Goal: Feedback & Contribution: Leave review/rating

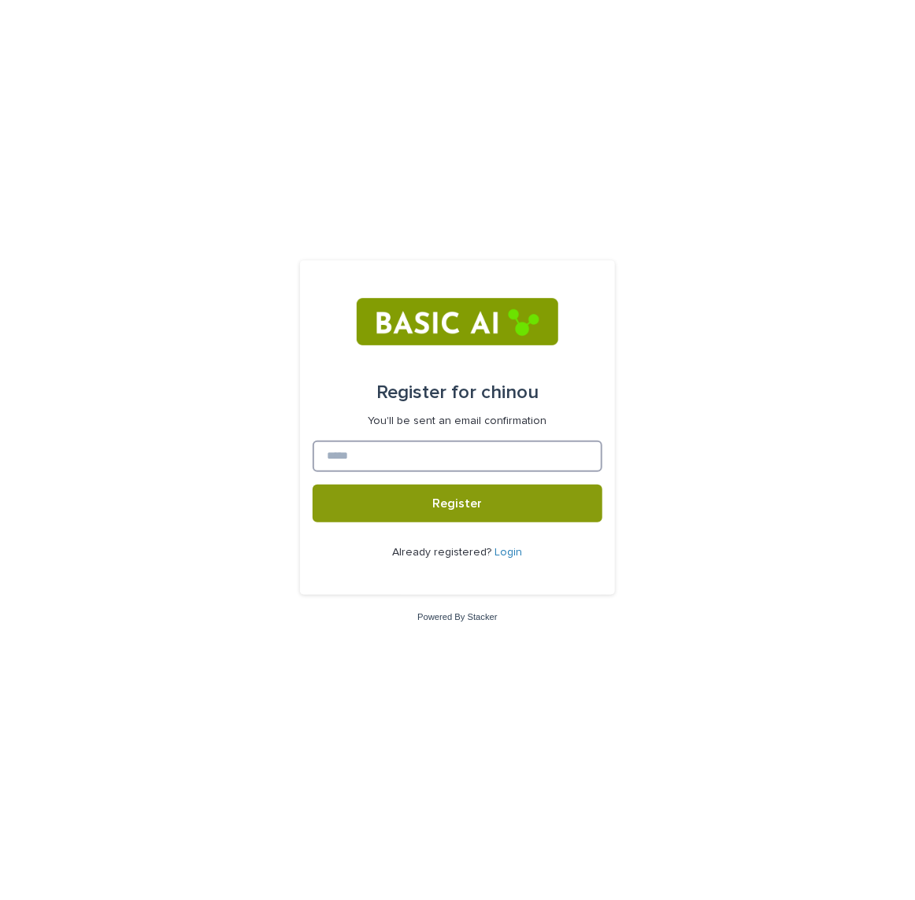
click at [375, 461] on input at bounding box center [457, 456] width 290 height 31
type input "**********"
click at [312, 485] on button "Register" at bounding box center [457, 504] width 290 height 38
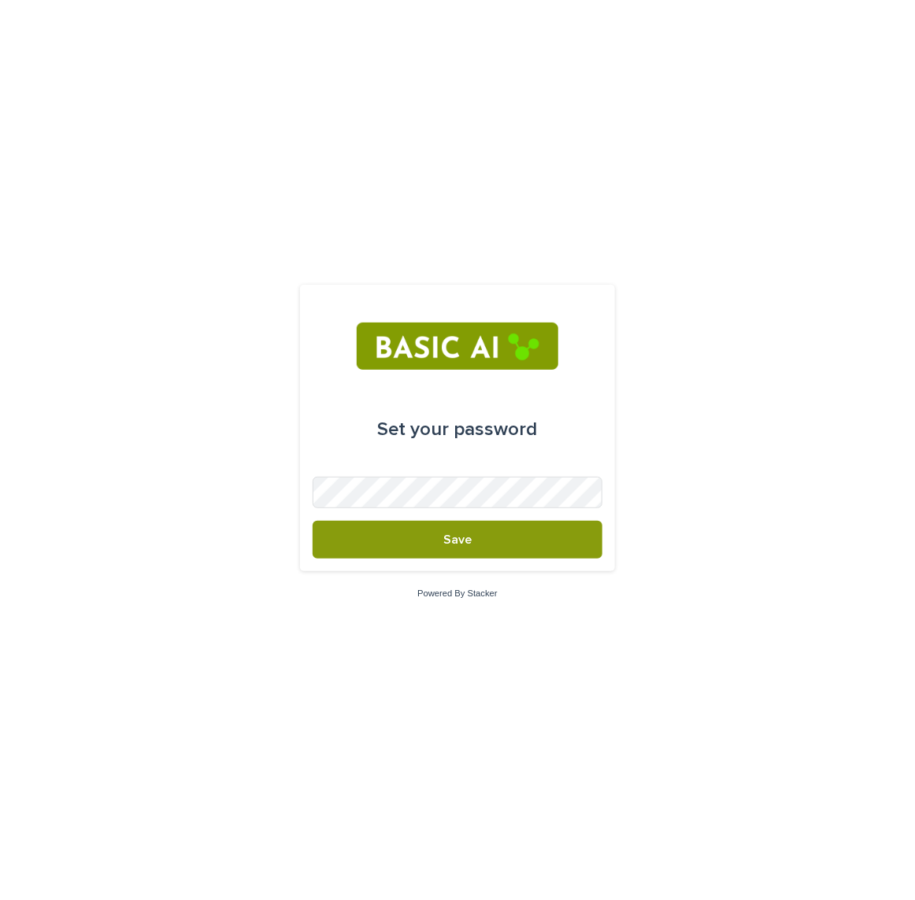
click at [713, 426] on div "Set your password Save Powered By Stacker" at bounding box center [457, 450] width 915 height 900
click at [552, 508] on form "Set your password Save" at bounding box center [457, 427] width 290 height 261
click at [312, 521] on button "Save" at bounding box center [457, 540] width 290 height 38
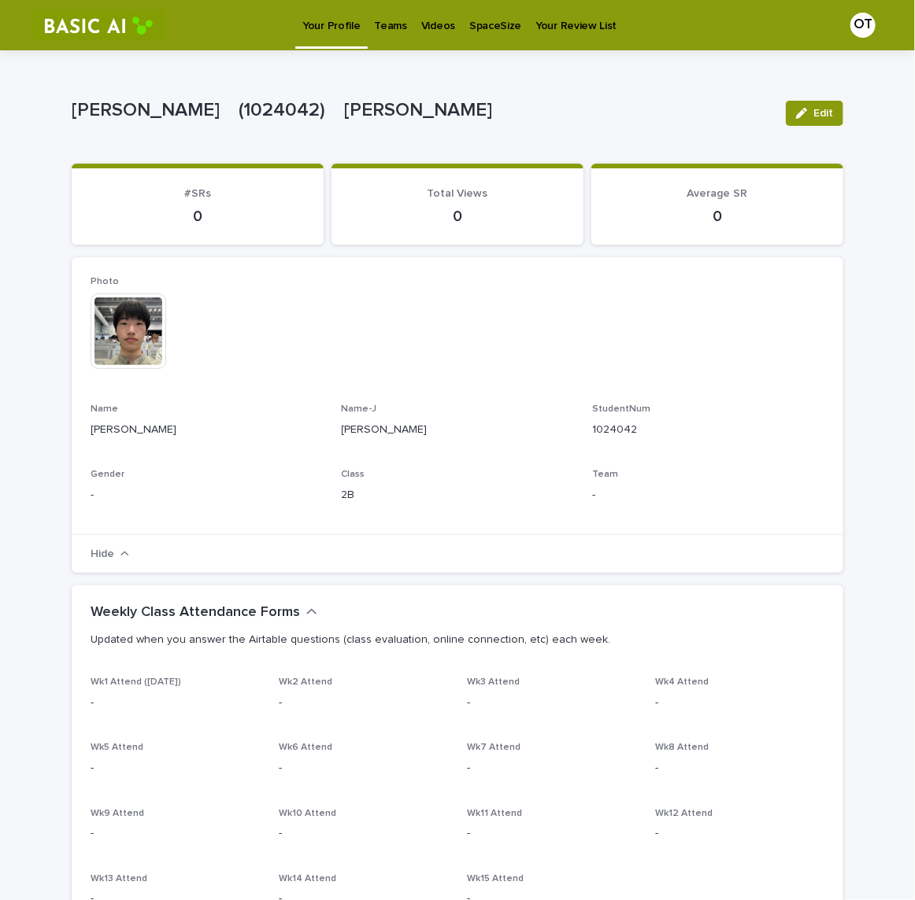
click at [78, 34] on img at bounding box center [98, 24] width 134 height 31
click at [84, 14] on img at bounding box center [98, 24] width 134 height 31
click at [87, 17] on img at bounding box center [98, 24] width 134 height 31
click at [392, 25] on p "Teams" at bounding box center [391, 16] width 32 height 33
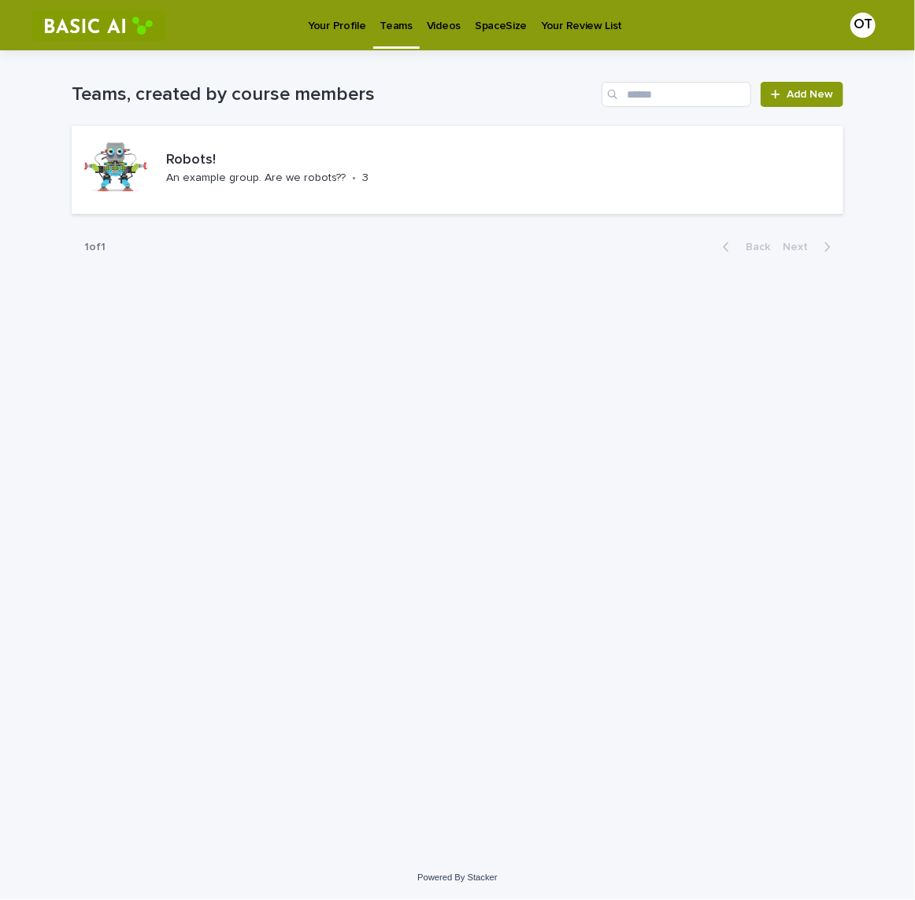
click at [329, 31] on p "Your Profile" at bounding box center [336, 16] width 57 height 33
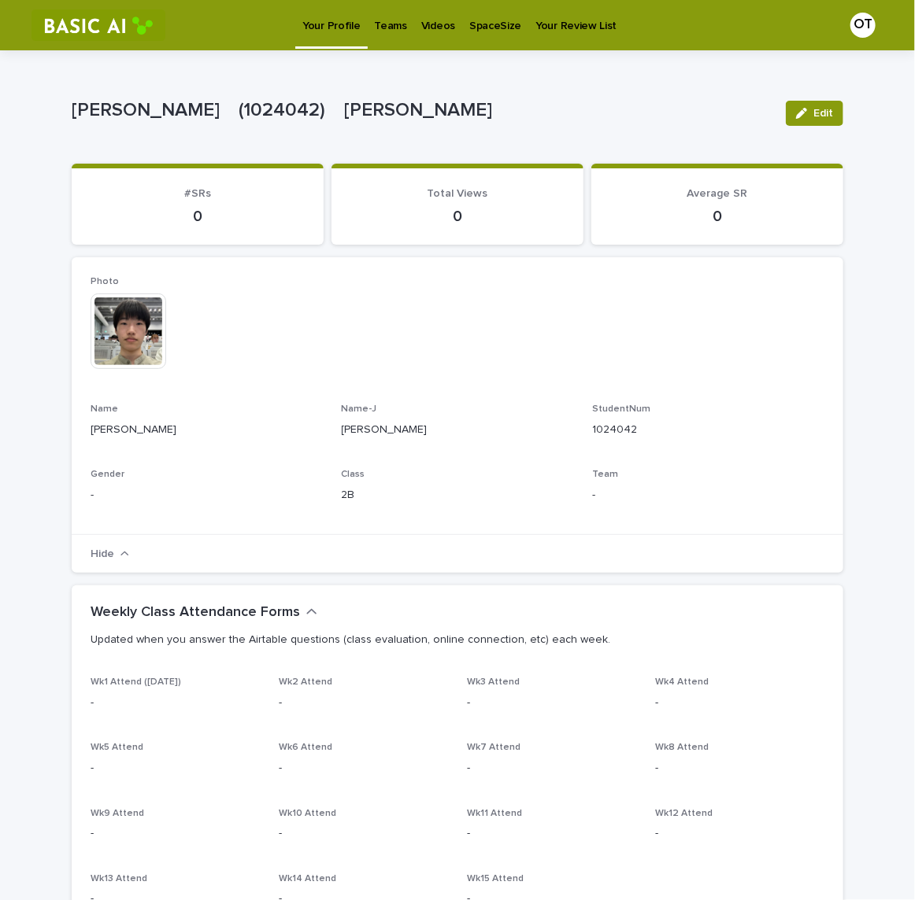
drag, startPoint x: 510, startPoint y: 4, endPoint x: 450, endPoint y: -2, distance: 60.1
click at [424, 31] on p "Videos" at bounding box center [438, 16] width 34 height 33
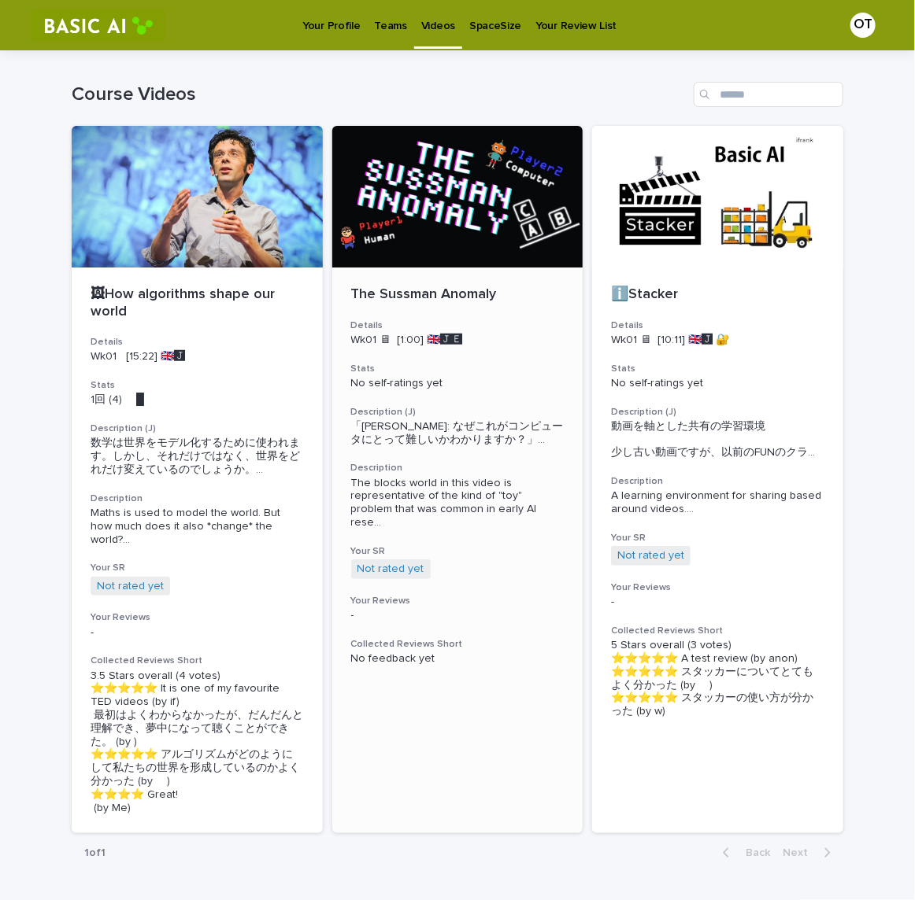
click at [467, 201] on div at bounding box center [457, 197] width 251 height 142
click at [762, 181] on div at bounding box center [717, 197] width 251 height 142
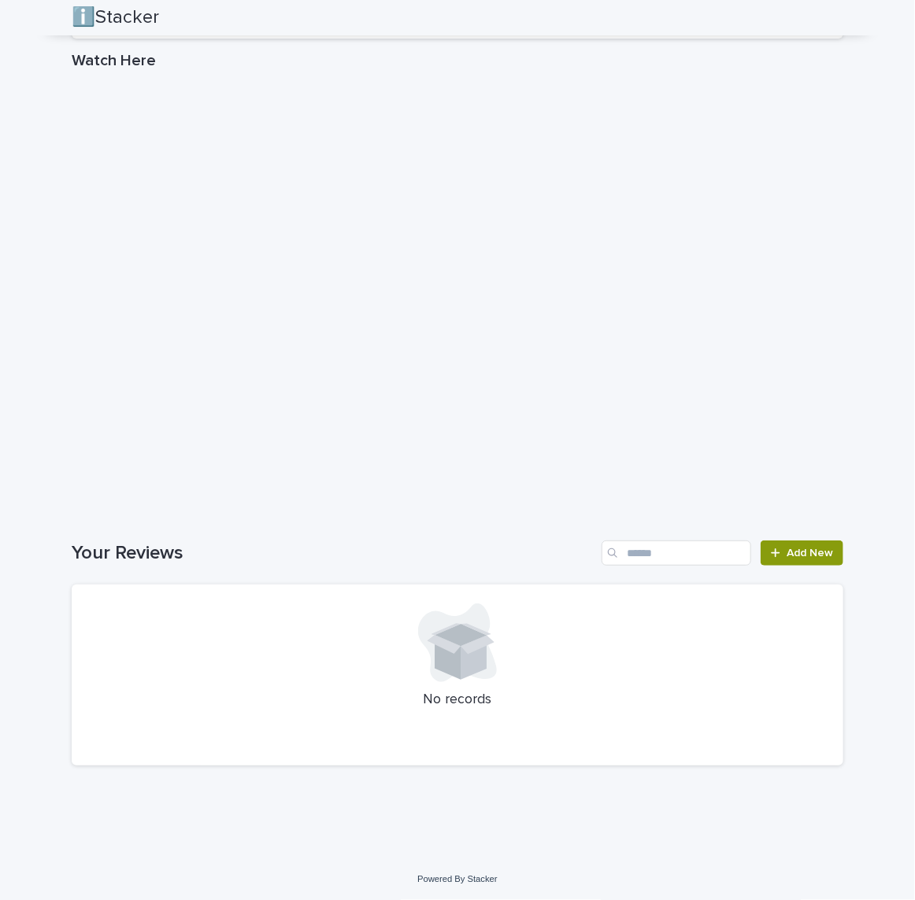
scroll to position [879, 0]
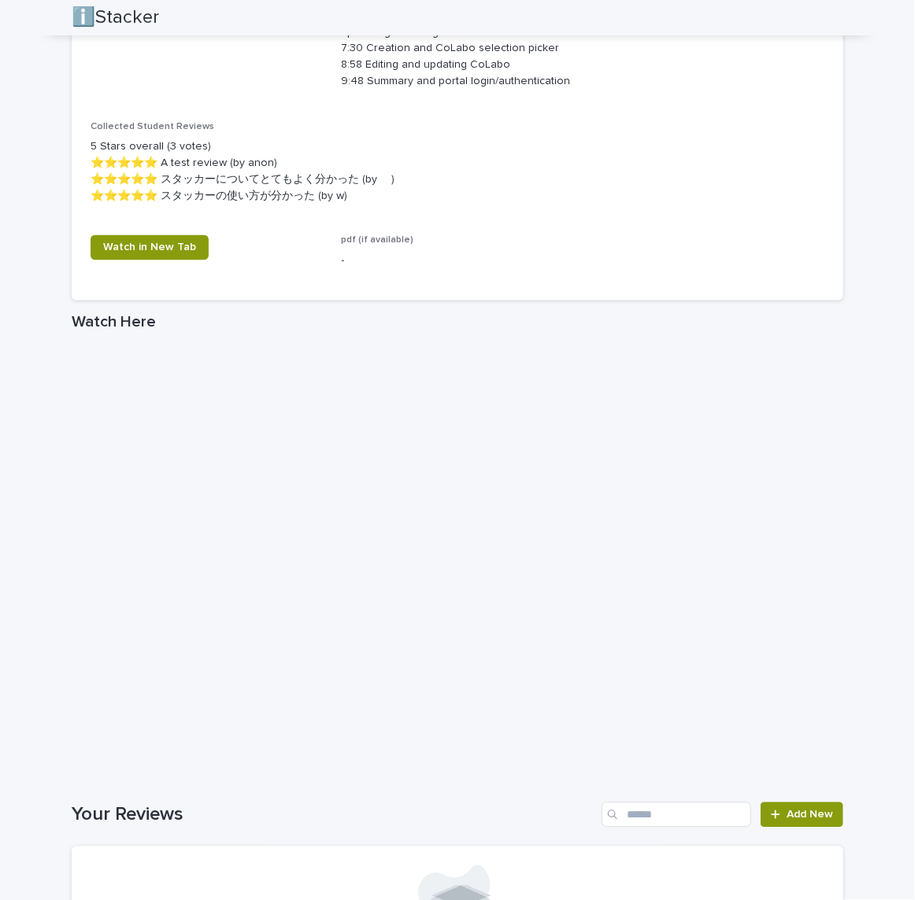
click at [470, 331] on div "Watch Here" at bounding box center [457, 325] width 771 height 25
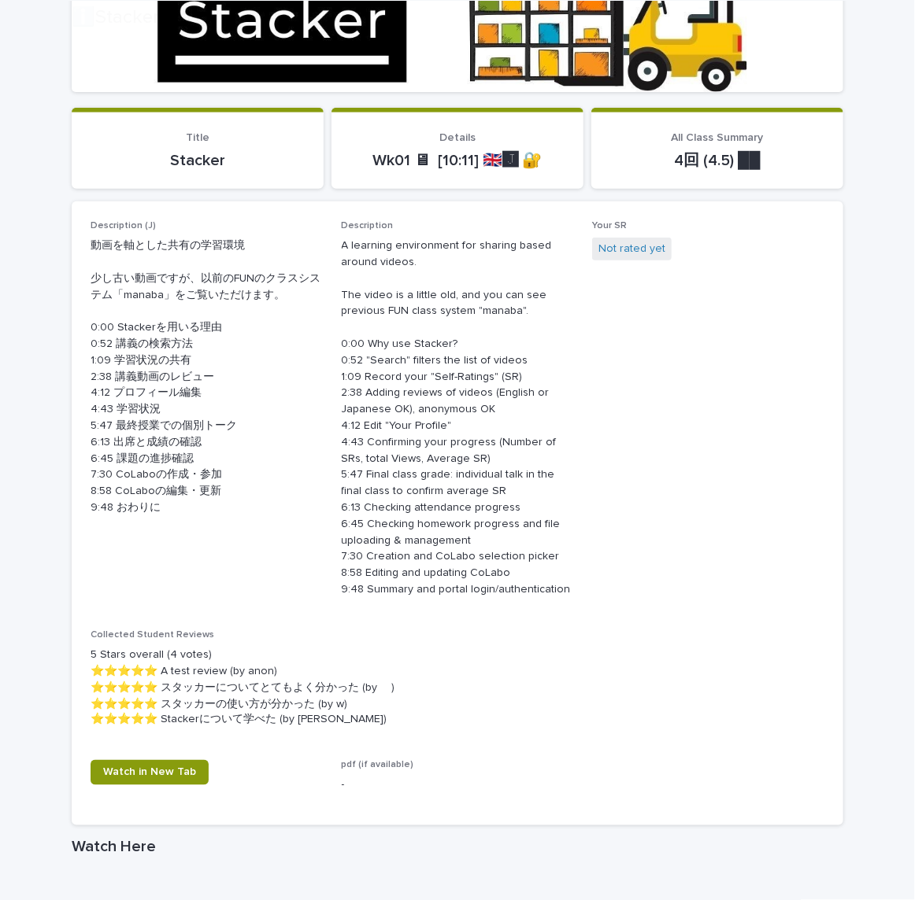
scroll to position [0, 0]
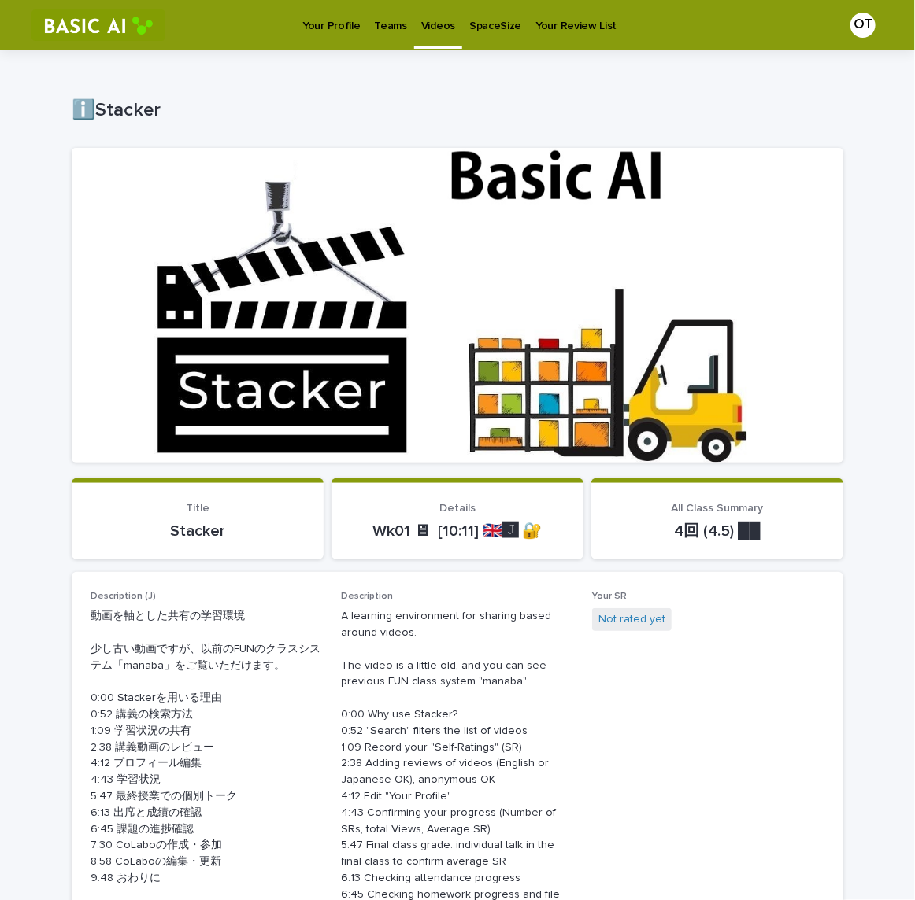
click at [331, 24] on p "Your Profile" at bounding box center [330, 16] width 57 height 33
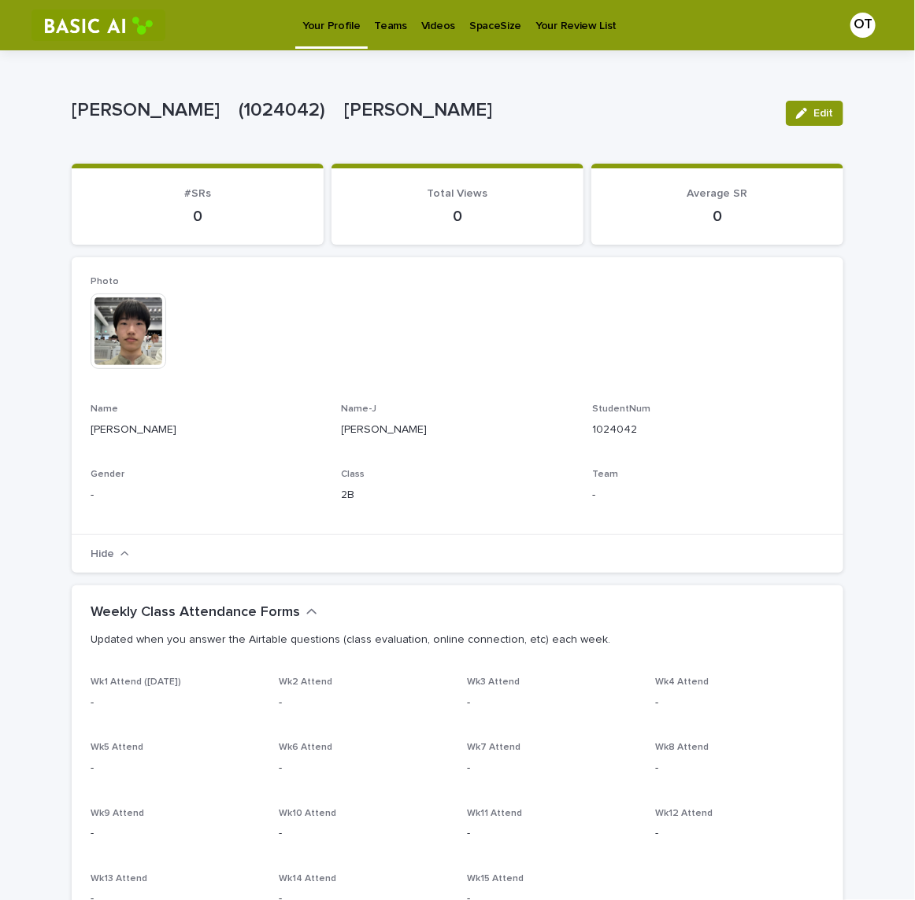
click at [437, 20] on p "Videos" at bounding box center [438, 16] width 34 height 33
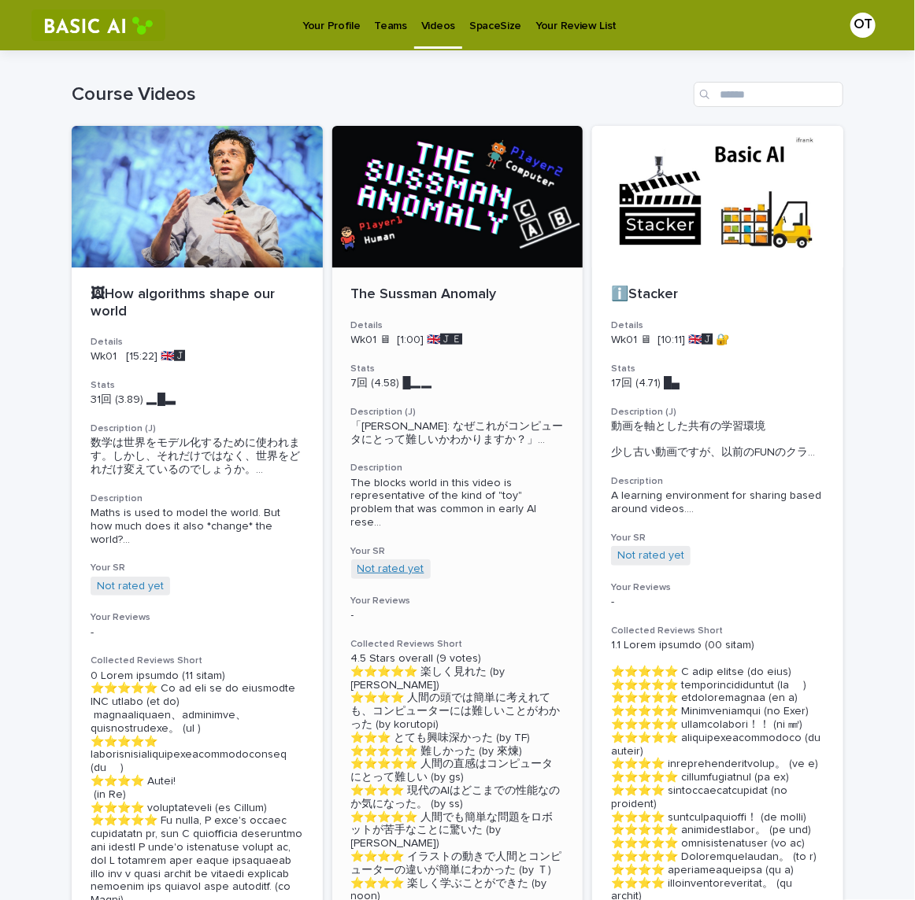
scroll to position [262, 0]
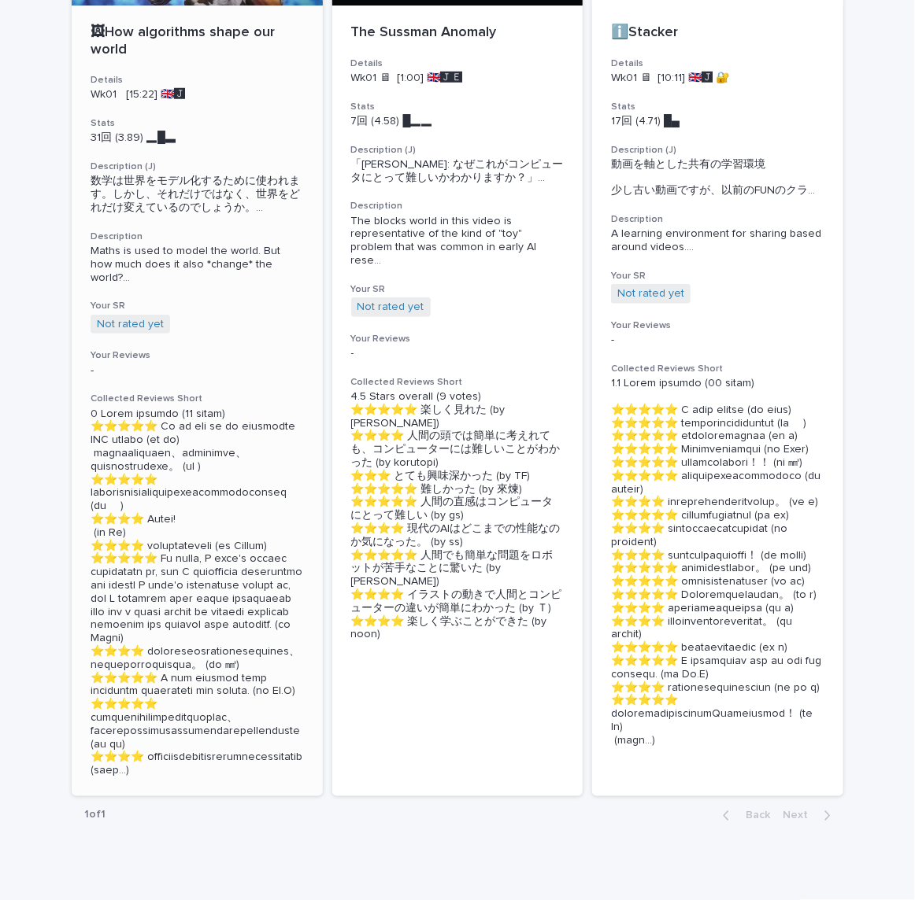
click at [230, 274] on span "Maths is used to model the world. But how much does it also *change* the world?…" at bounding box center [197, 264] width 213 height 39
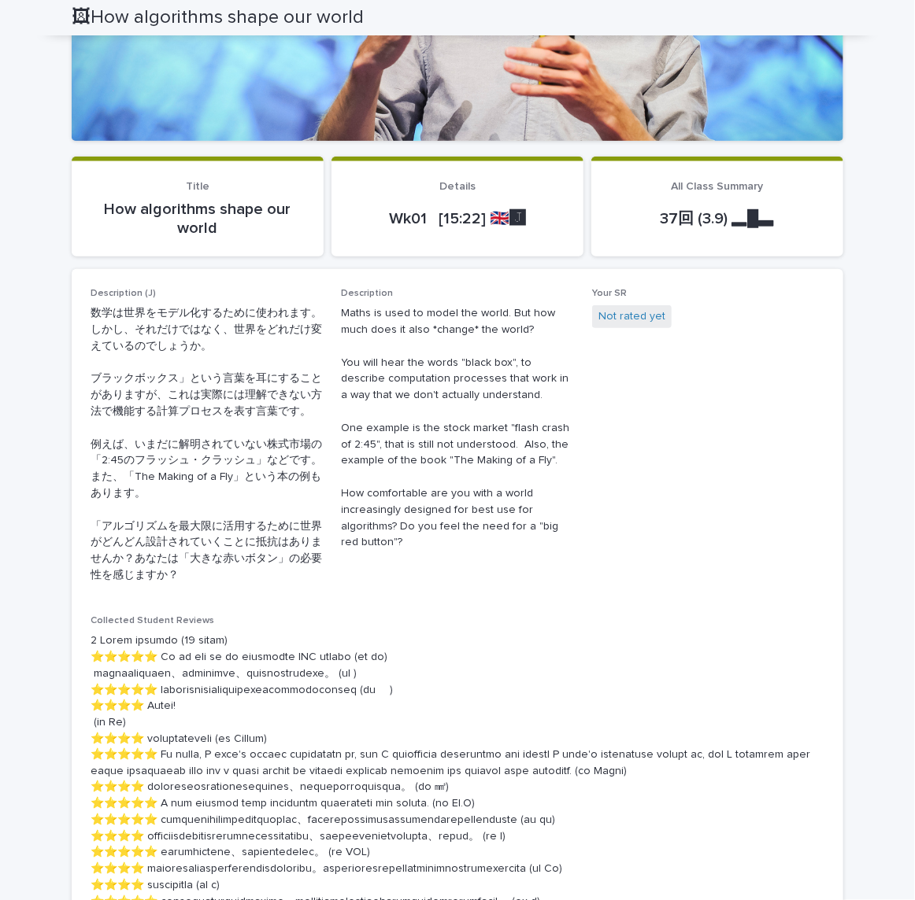
scroll to position [59, 0]
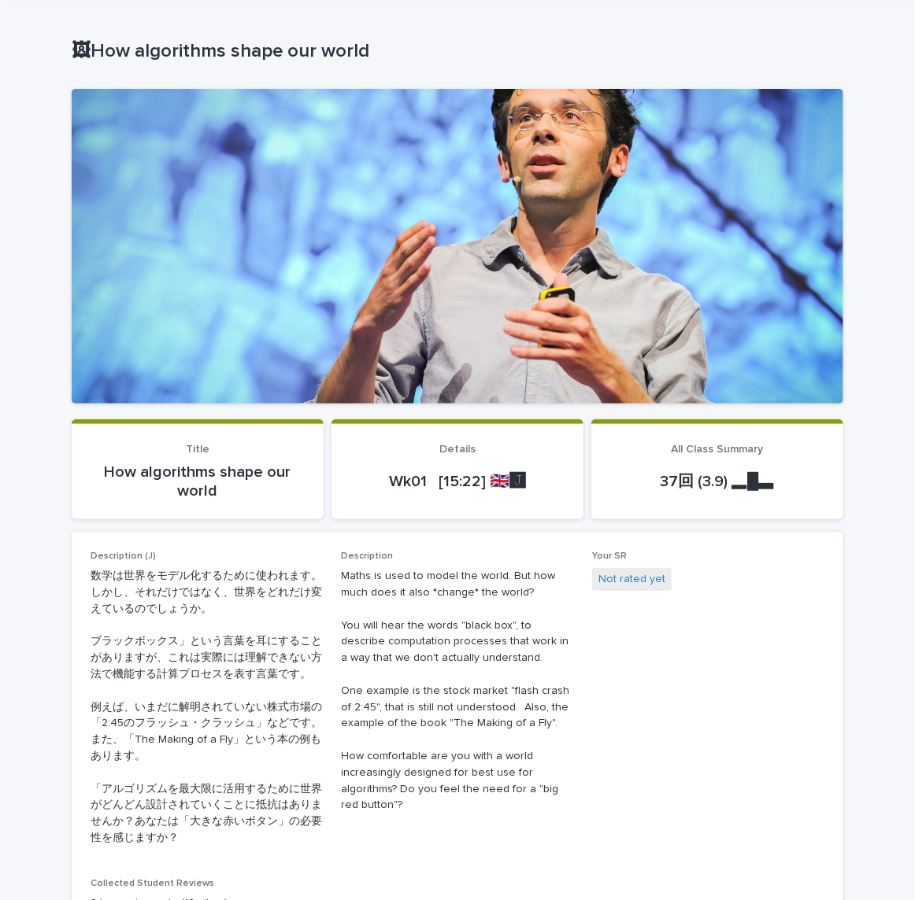
click at [422, 282] on div at bounding box center [457, 246] width 771 height 315
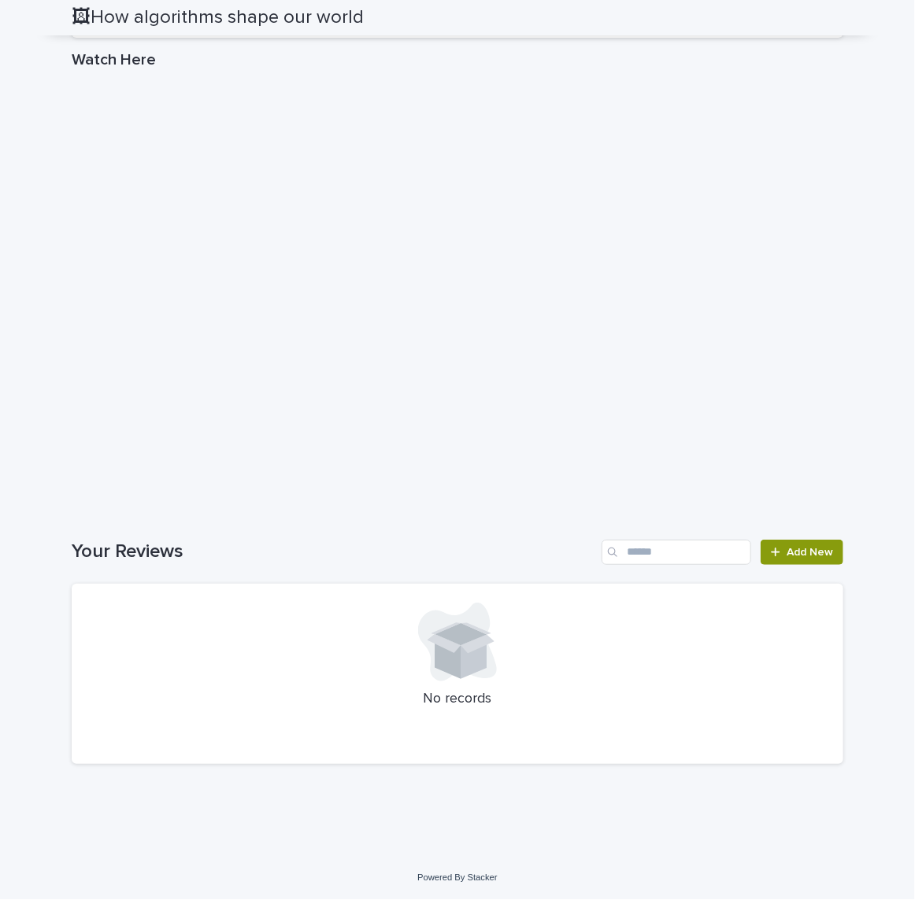
scroll to position [2437, 0]
click at [793, 549] on span "Add New" at bounding box center [809, 552] width 46 height 11
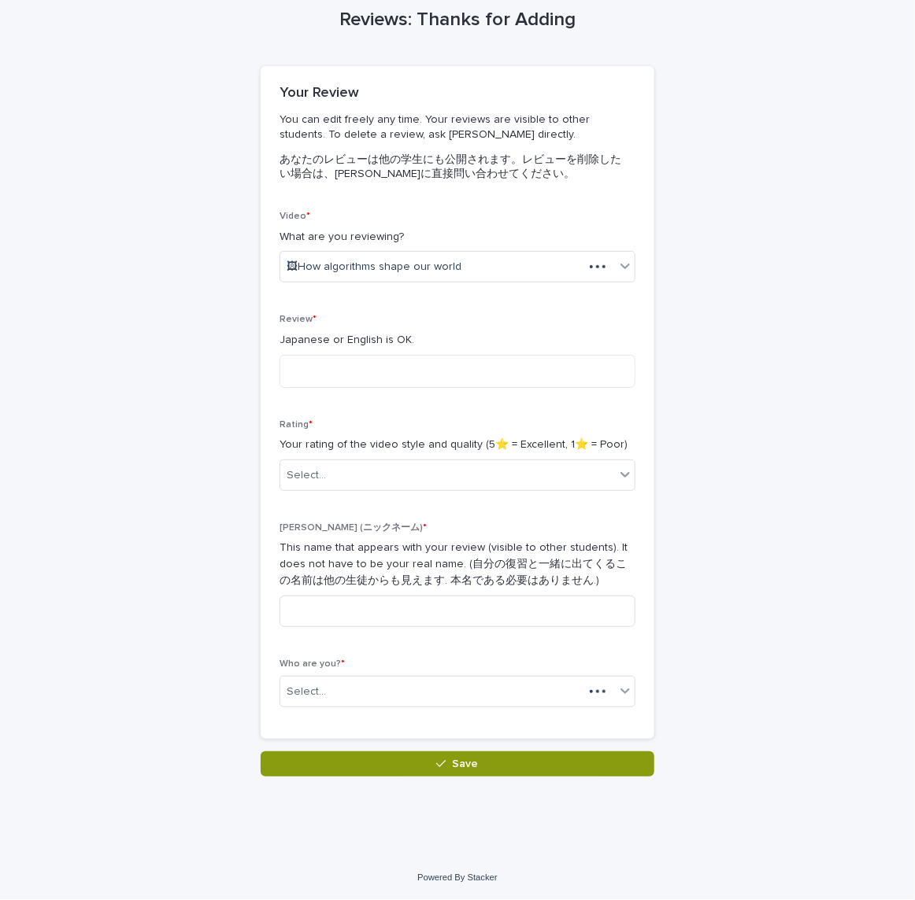
scroll to position [70, 0]
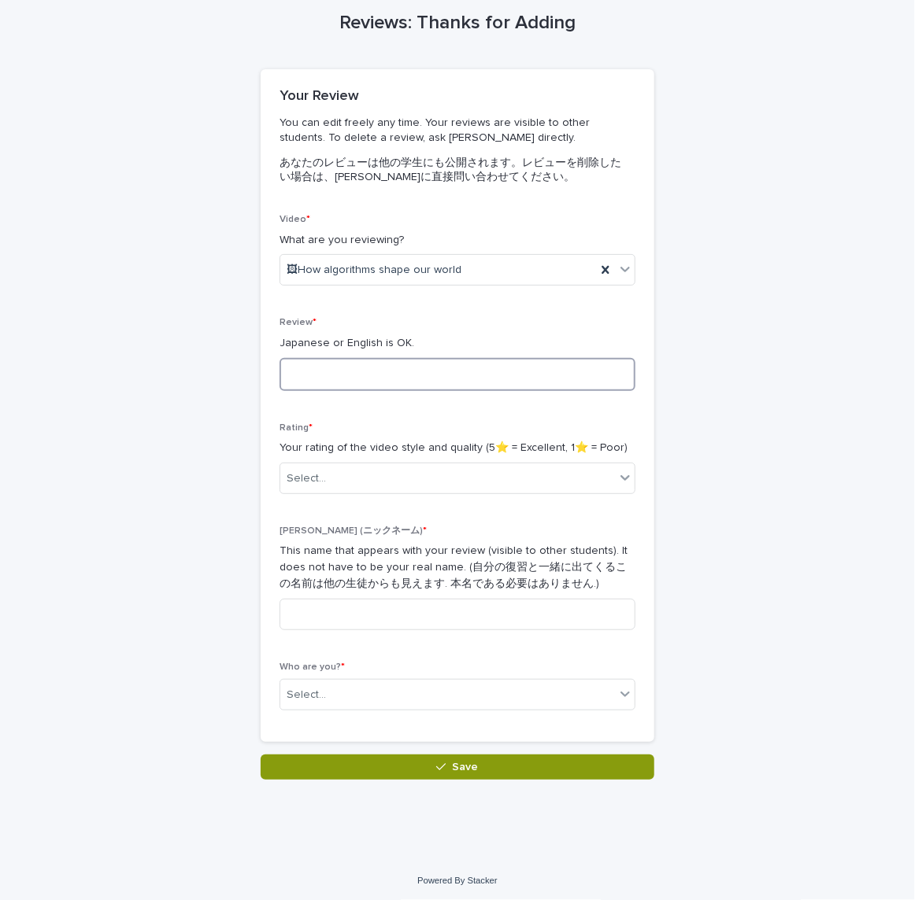
click at [450, 379] on textarea at bounding box center [457, 374] width 356 height 33
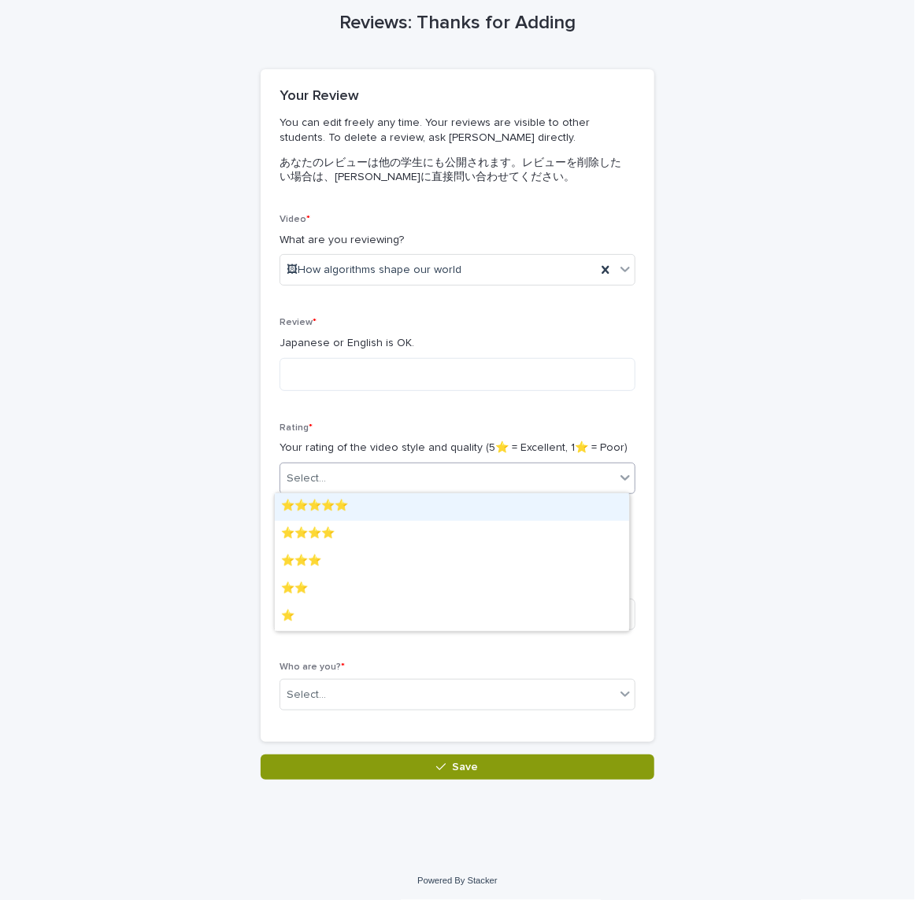
click at [482, 479] on div "Select..." at bounding box center [447, 479] width 334 height 26
click at [380, 508] on div "⭐️⭐️⭐️⭐️⭐️" at bounding box center [452, 507] width 354 height 28
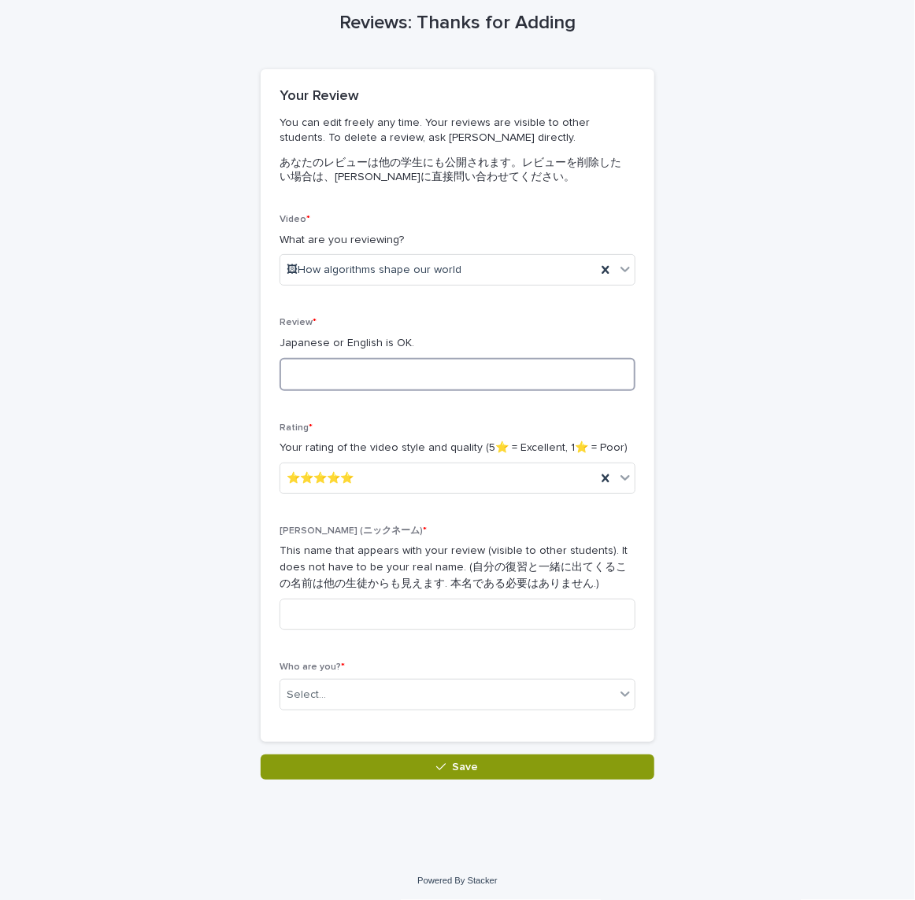
click at [456, 372] on textarea at bounding box center [457, 374] width 356 height 33
type textarea "*"
type textarea "**********"
click at [439, 619] on input at bounding box center [457, 614] width 356 height 31
type input "*"
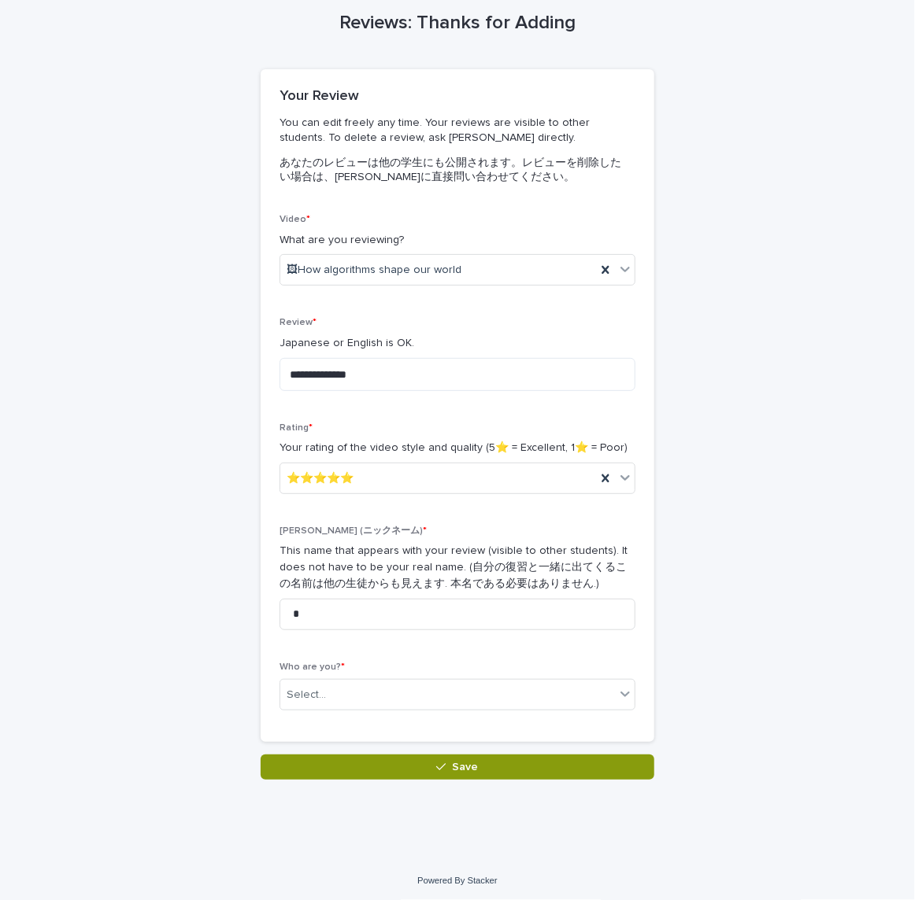
click at [446, 640] on div "Nick (ニックネーム) * This name that appears with your review (visible to other stude…" at bounding box center [457, 584] width 356 height 117
click at [443, 689] on div "Select..." at bounding box center [447, 695] width 334 height 26
click at [459, 631] on div "Nick (ニックネーム) * This name that appears with your review (visible to other stude…" at bounding box center [457, 584] width 356 height 117
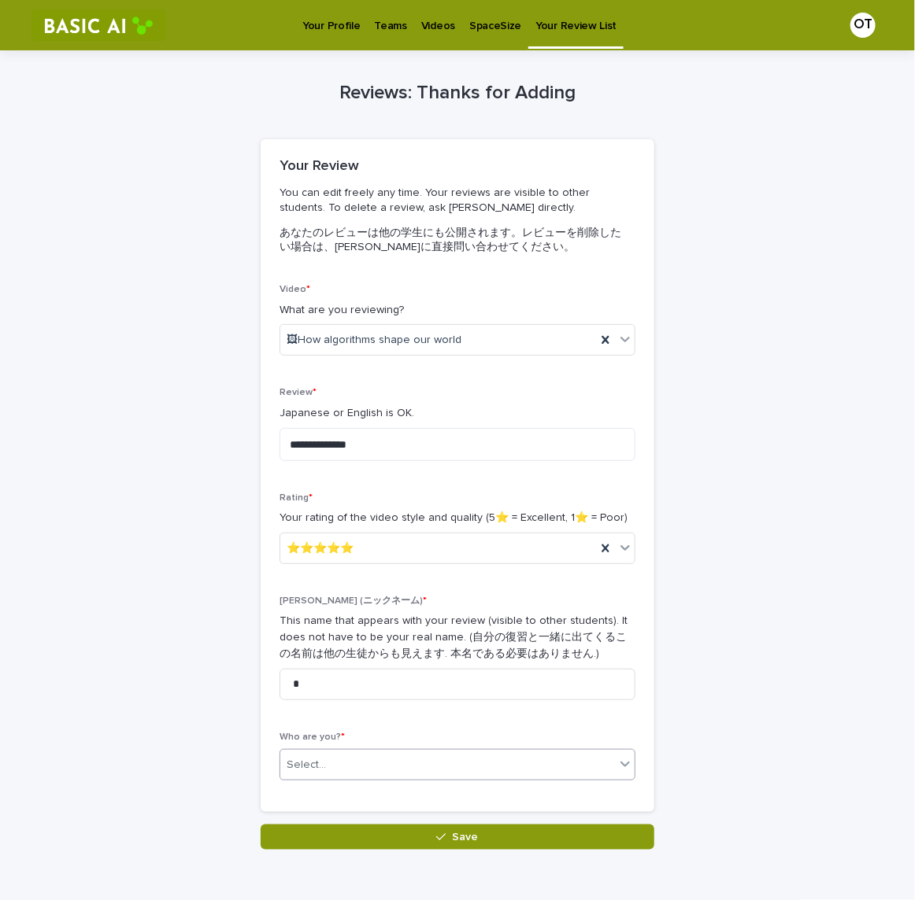
click at [402, 769] on div "Select..." at bounding box center [447, 765] width 334 height 26
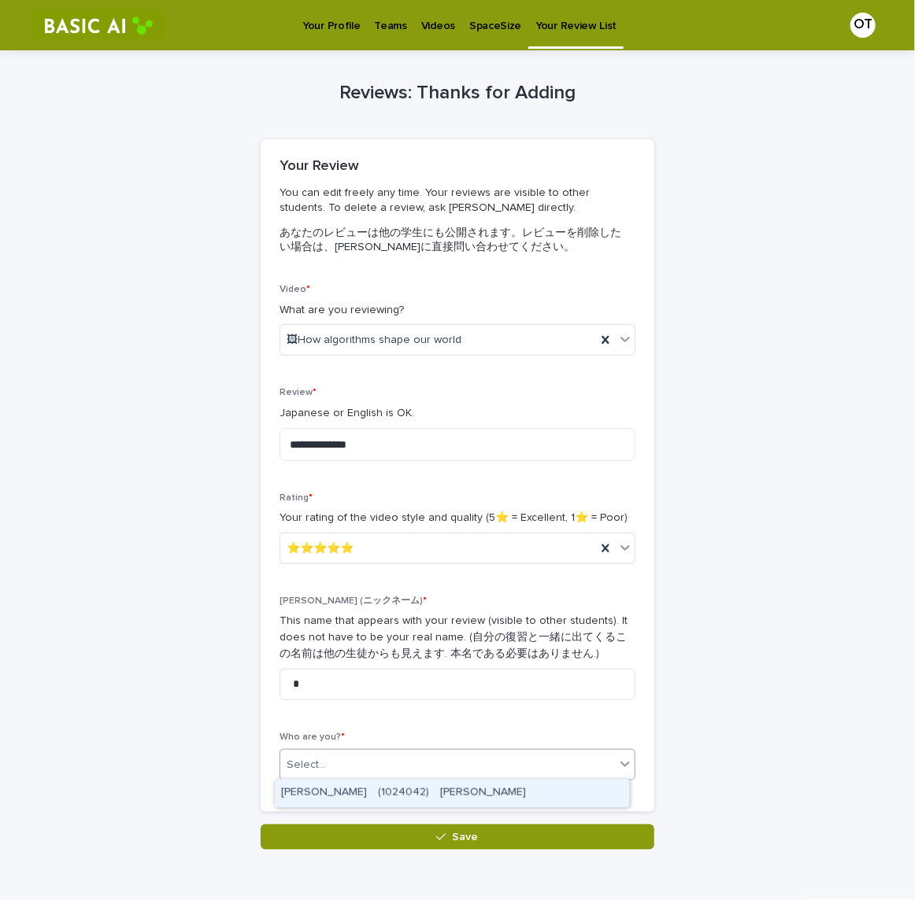
click at [405, 799] on div "[PERSON_NAME]　(1024042)　[PERSON_NAME]" at bounding box center [452, 794] width 354 height 28
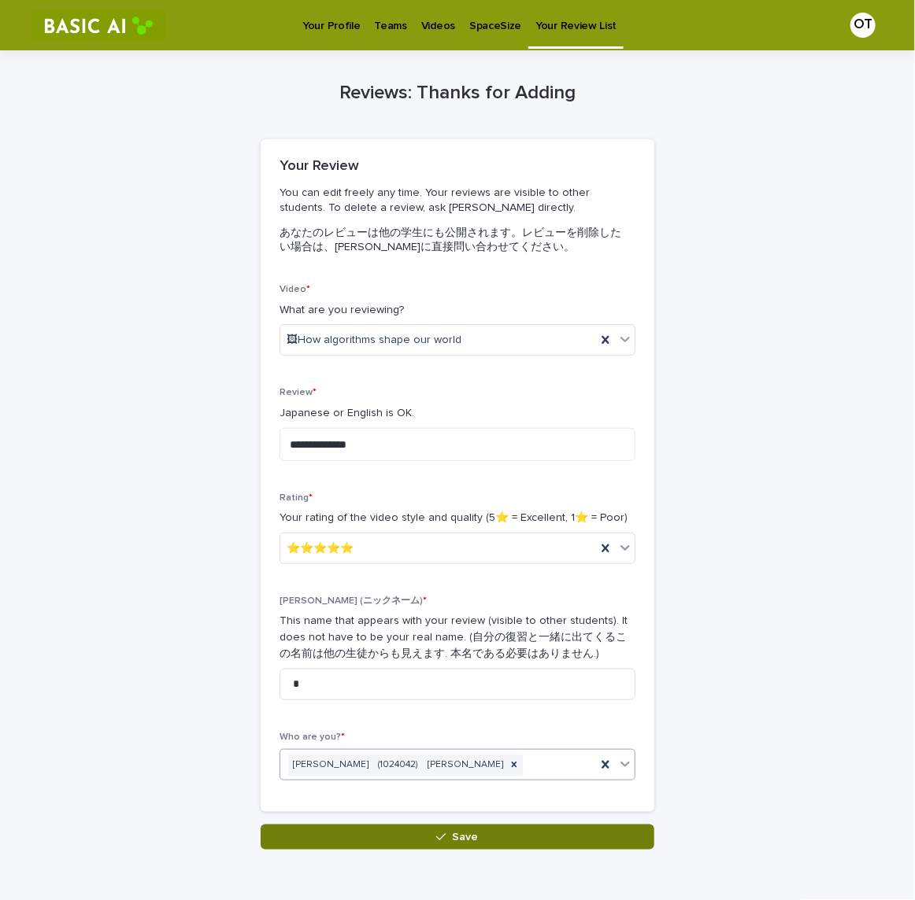
click at [405, 834] on button "Save" at bounding box center [458, 837] width 394 height 25
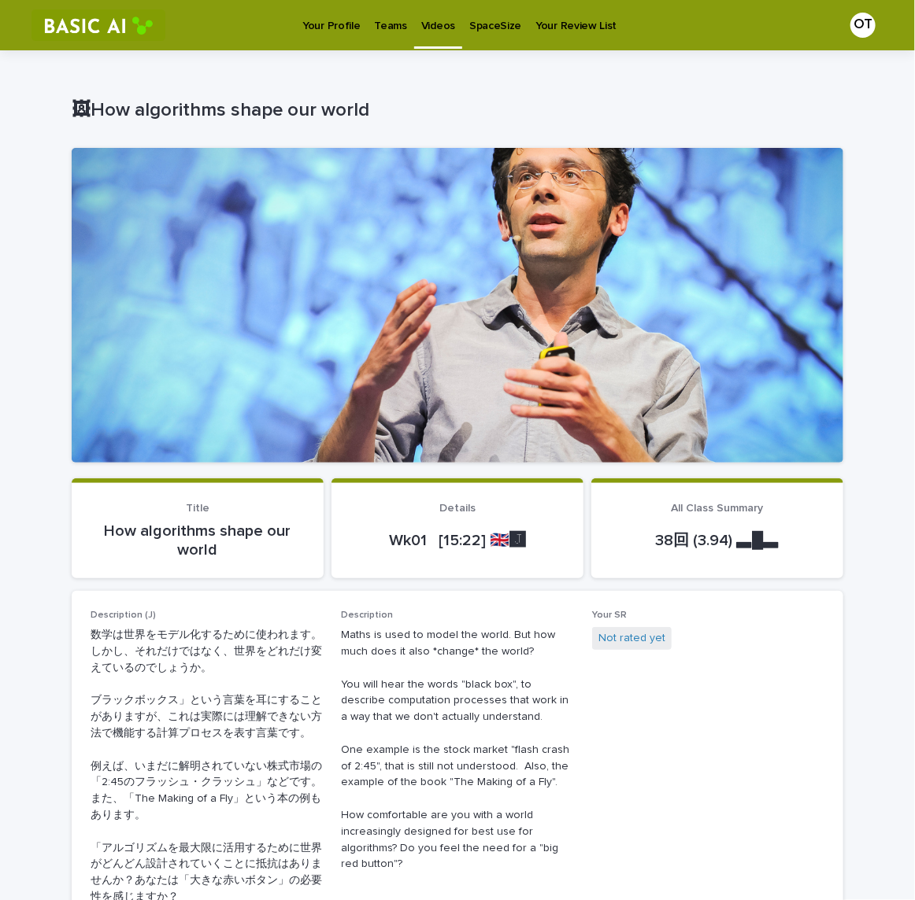
click at [327, 38] on link "Your Profile" at bounding box center [331, 24] width 72 height 49
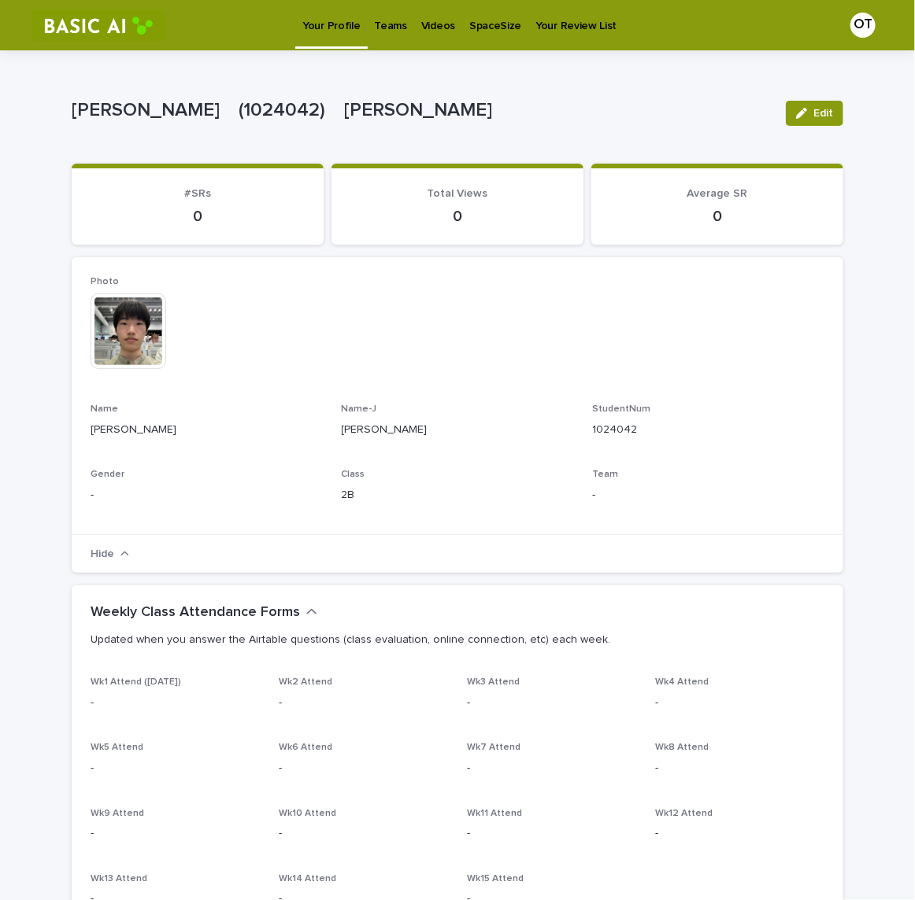
click at [469, 24] on p "SpaceSize" at bounding box center [495, 16] width 52 height 33
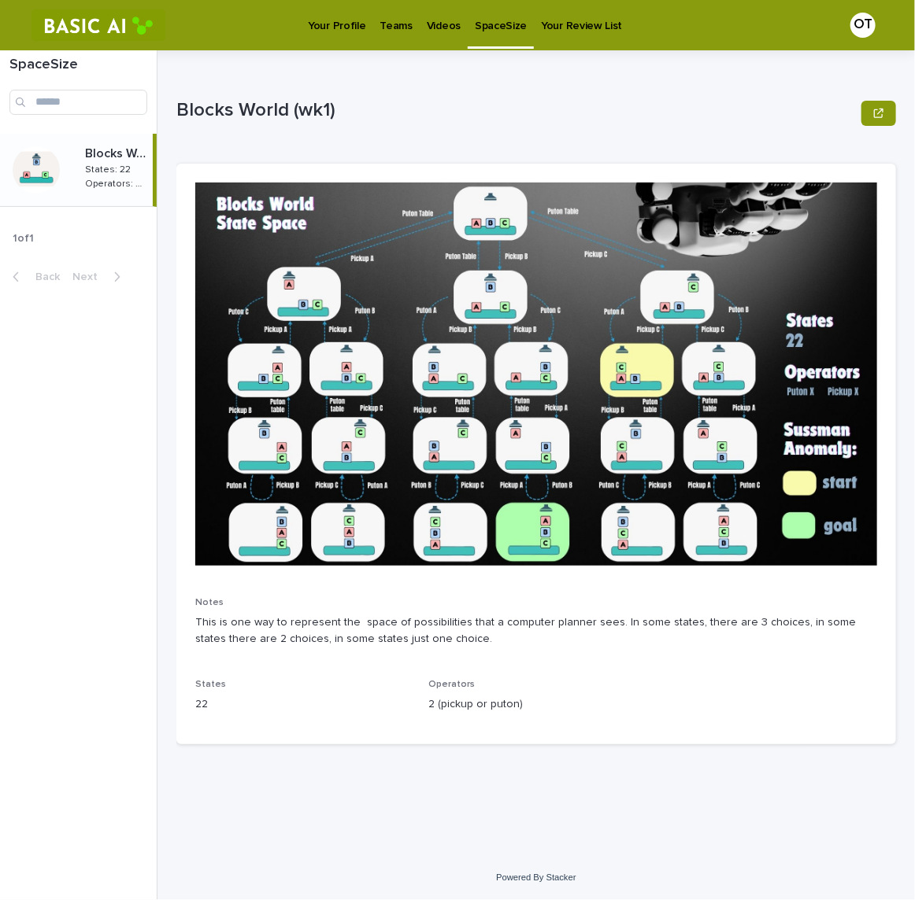
click at [443, 25] on p "Videos" at bounding box center [444, 16] width 34 height 33
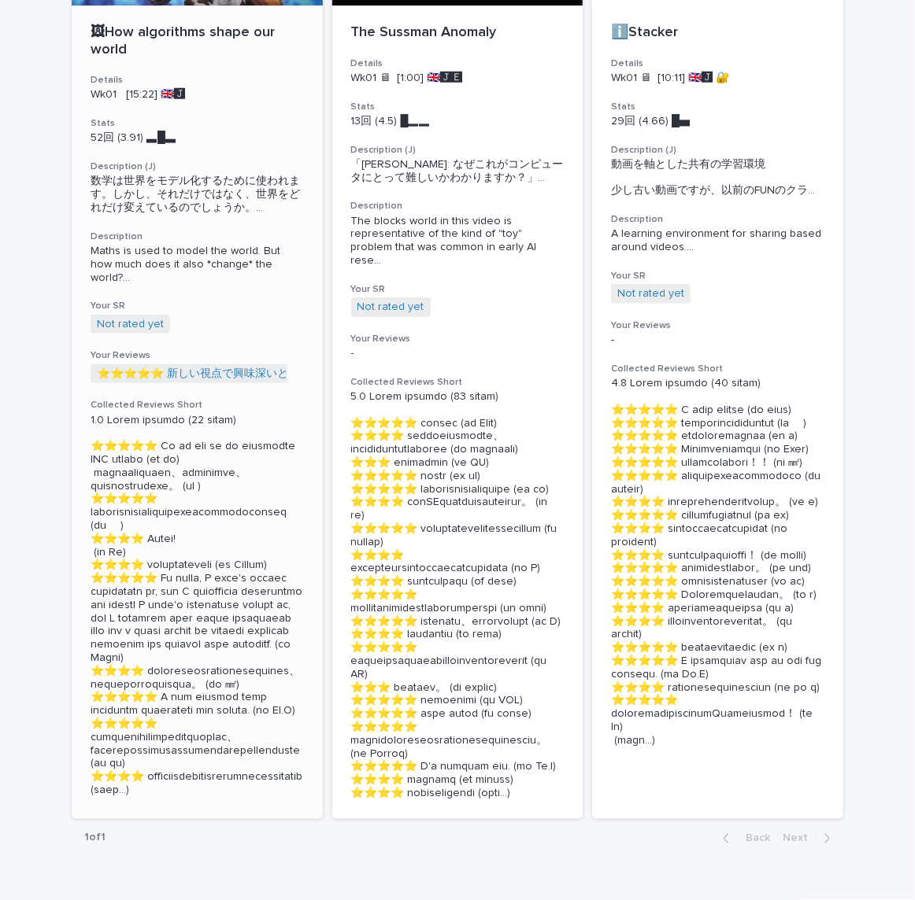
scroll to position [462, 0]
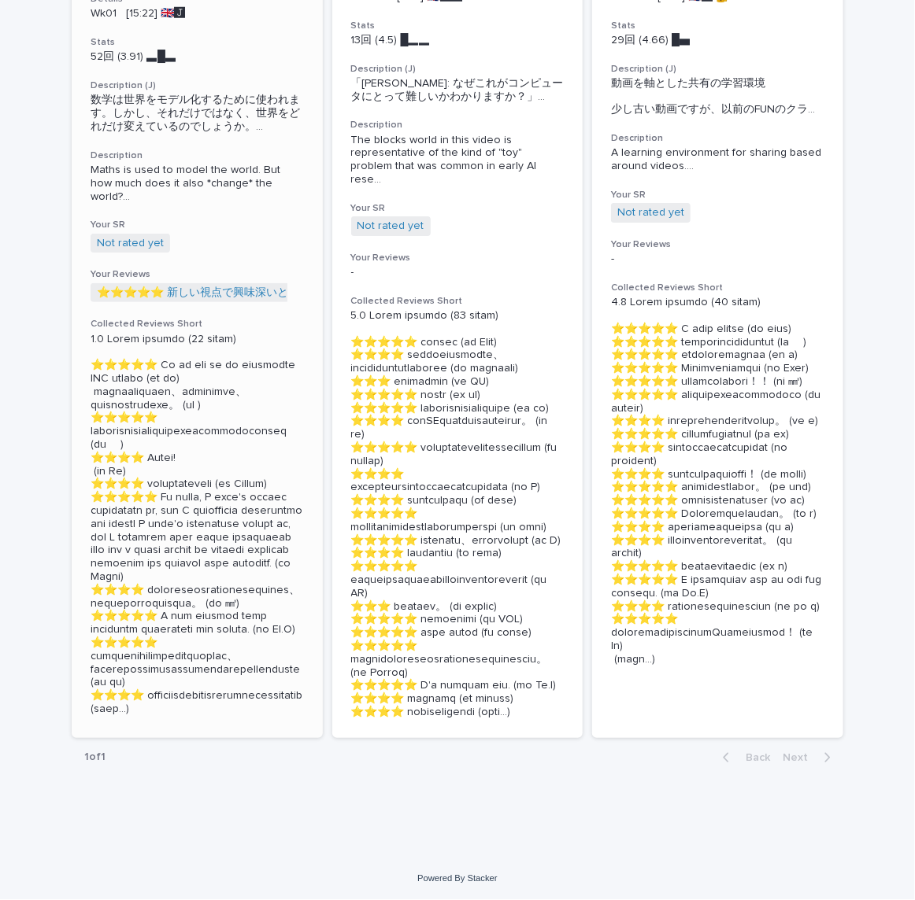
click at [261, 527] on p at bounding box center [197, 524] width 213 height 383
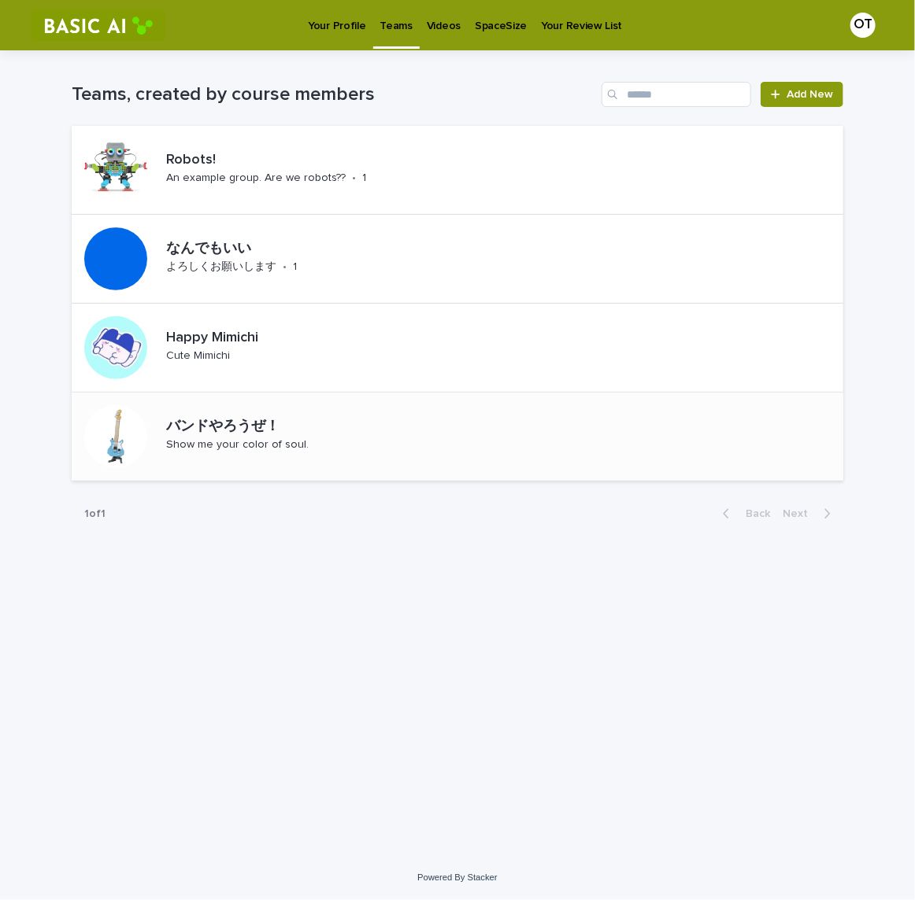
click at [243, 416] on div "バンドやろうぜ！" at bounding box center [294, 426] width 256 height 20
click at [268, 334] on p "Happy Mimichi" at bounding box center [244, 338] width 156 height 17
click at [388, 258] on div "なんでもいい よろしくお願いします • 1" at bounding box center [457, 259] width 771 height 89
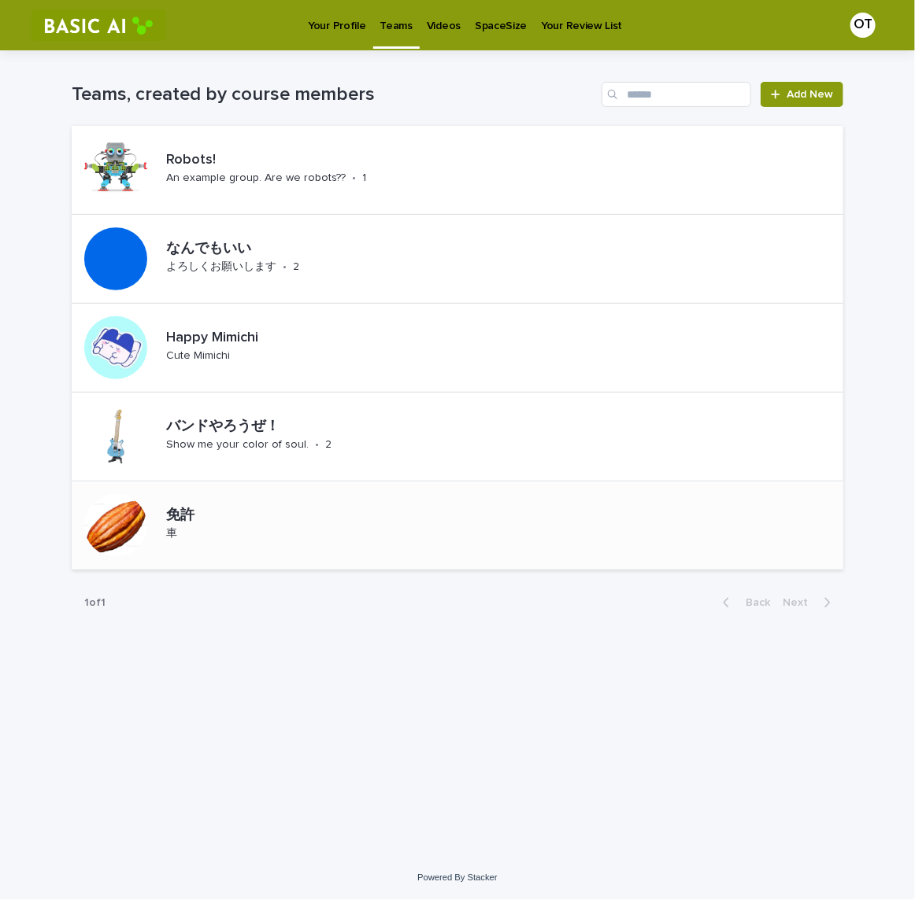
click at [320, 506] on div "免許 車" at bounding box center [457, 526] width 771 height 89
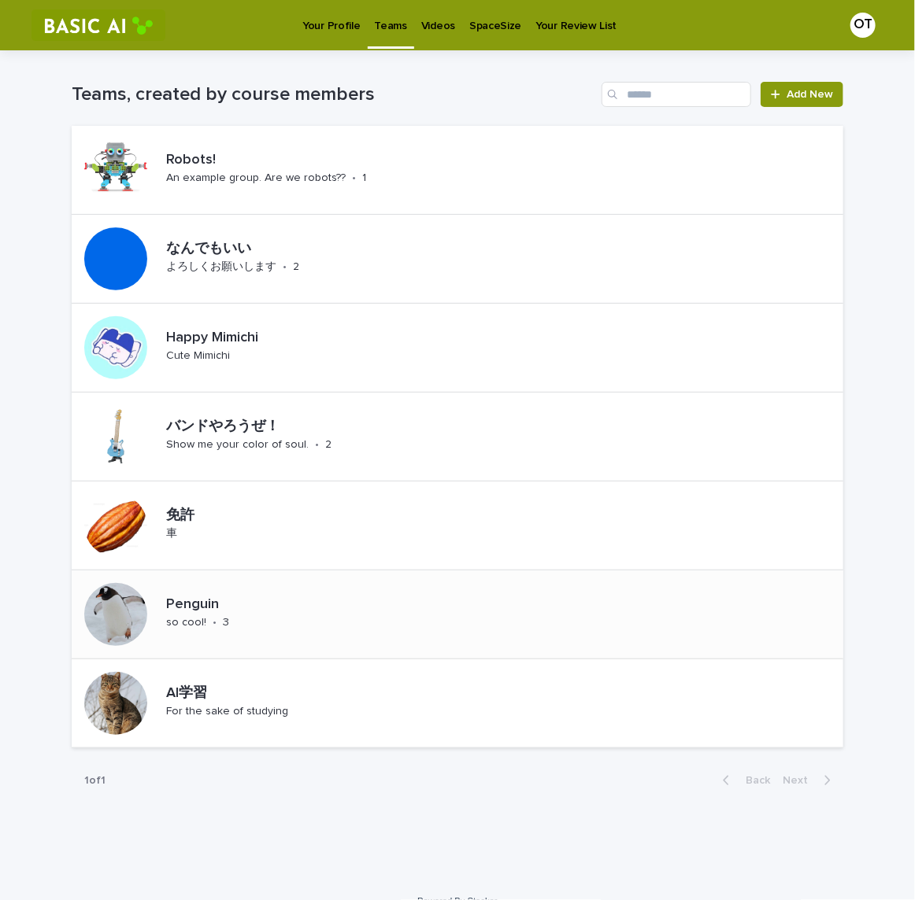
click at [328, 601] on div "Penguin so cool! • 3" at bounding box center [457, 615] width 771 height 89
click at [399, 682] on div "AI学習 For the sake of studying" at bounding box center [457, 704] width 771 height 89
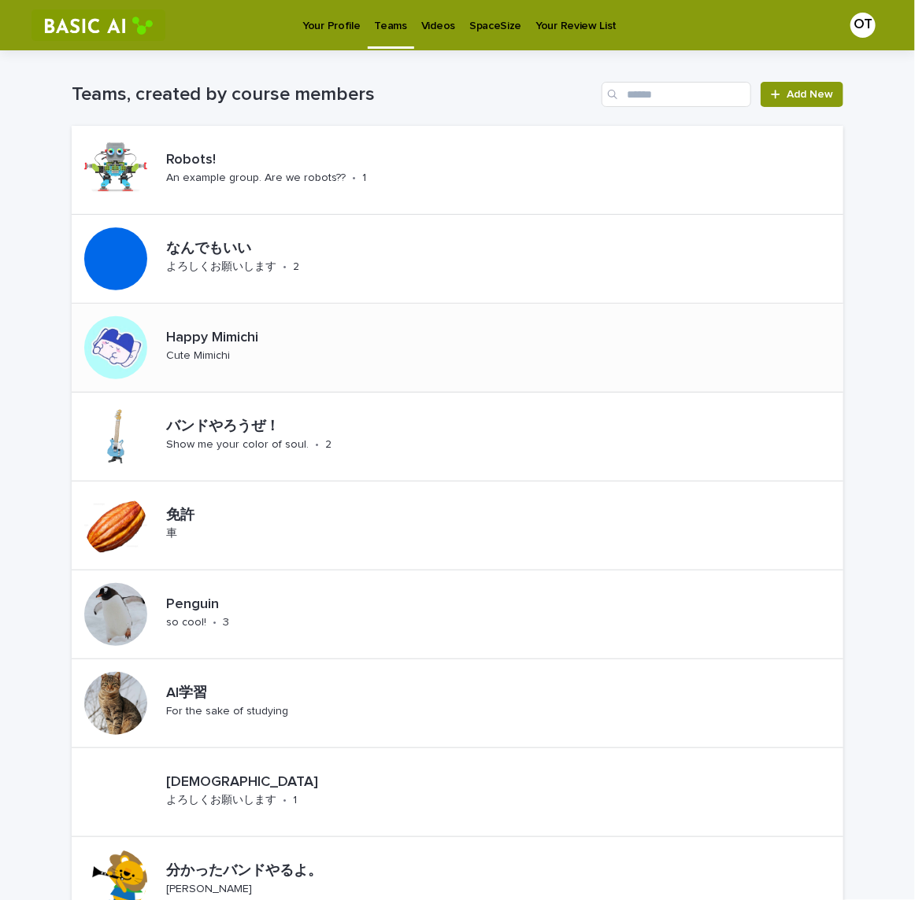
scroll to position [198, 0]
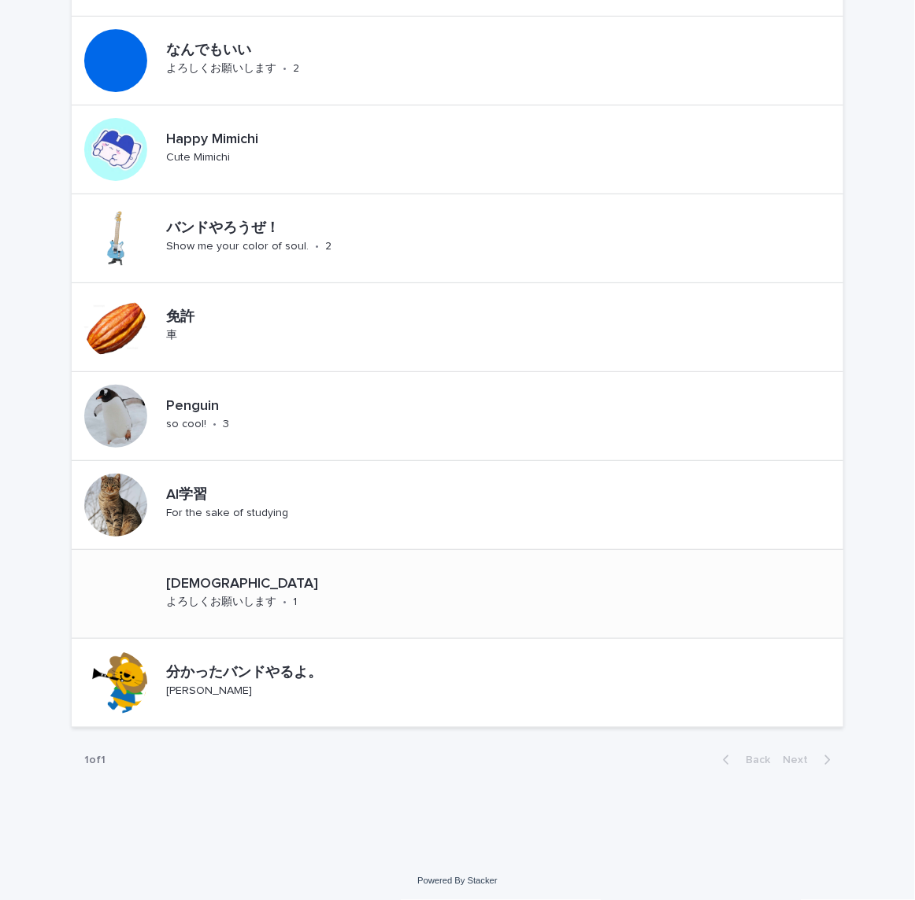
click at [293, 596] on p "1" at bounding box center [295, 602] width 4 height 13
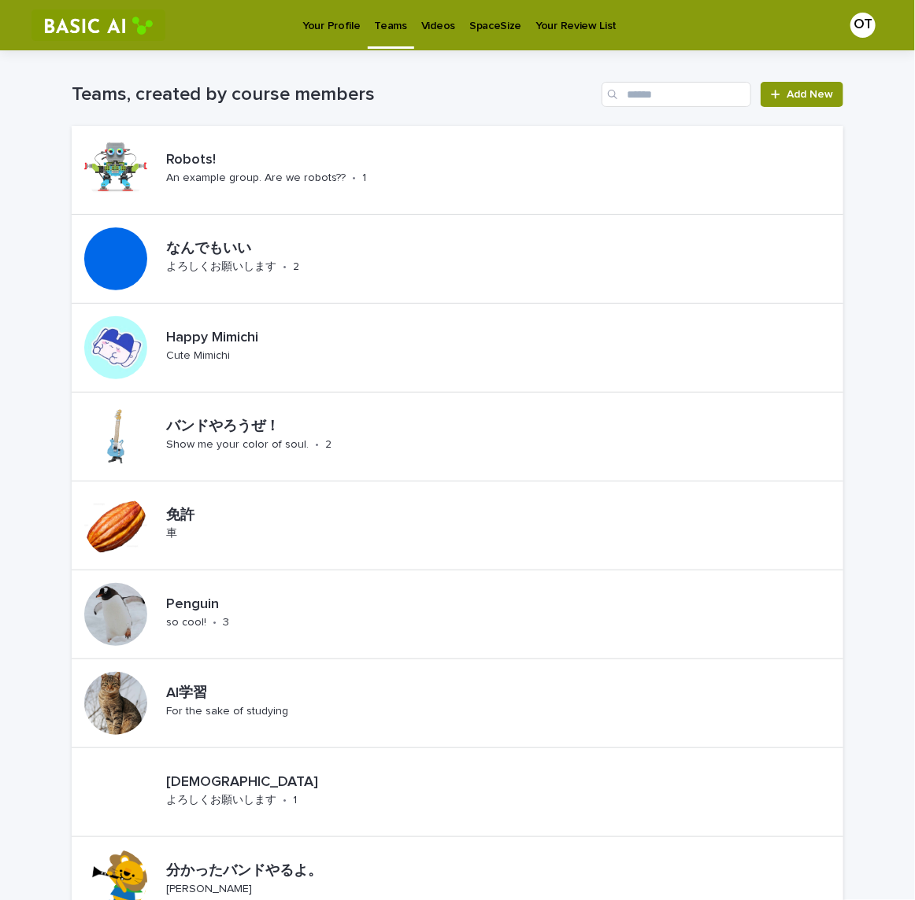
click at [341, 24] on p "Your Profile" at bounding box center [330, 16] width 57 height 33
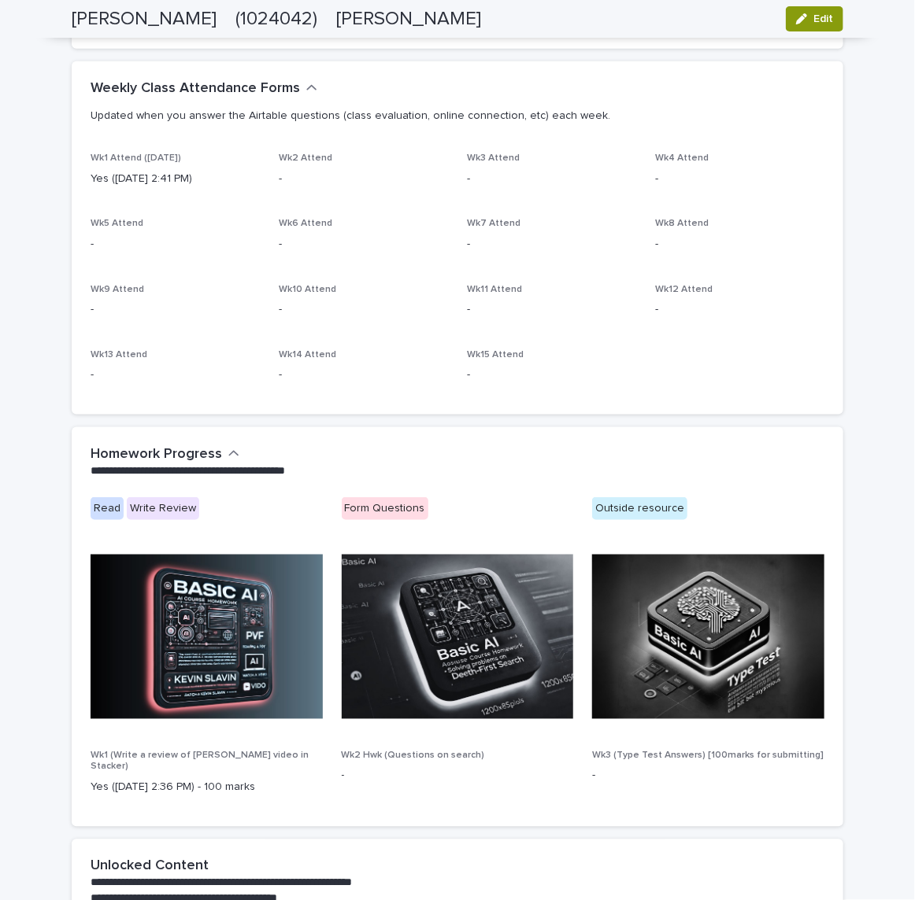
scroll to position [738, 0]
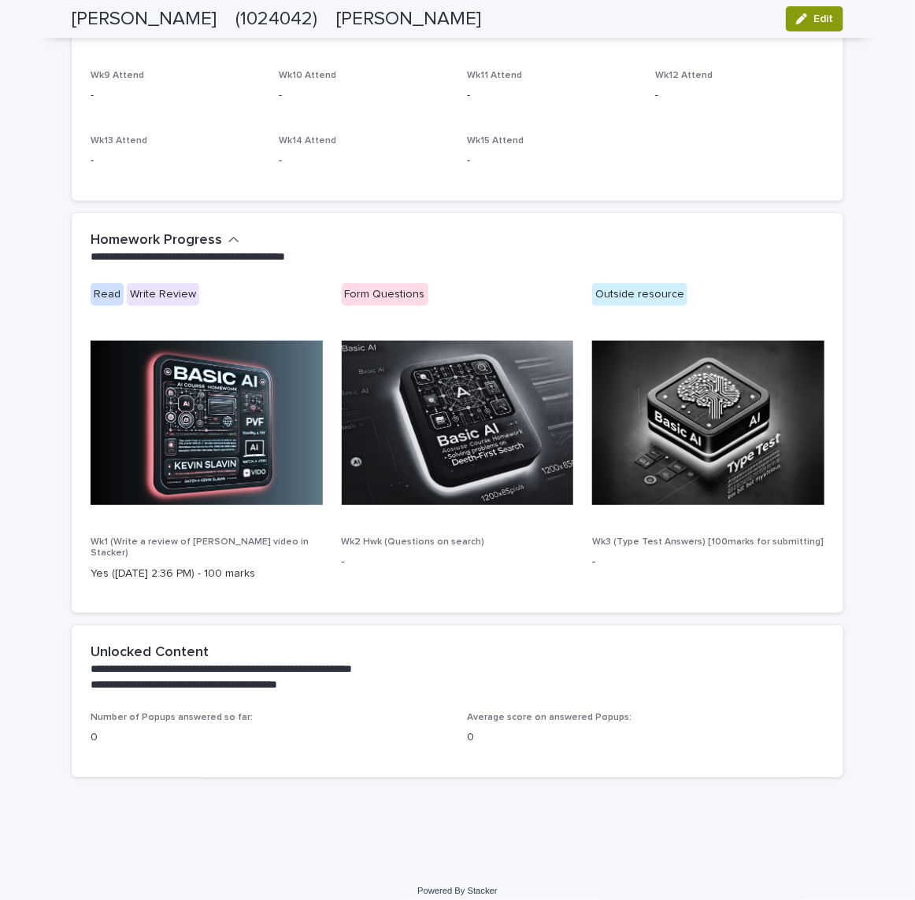
click at [105, 292] on div "Read" at bounding box center [107, 294] width 33 height 23
drag, startPoint x: 142, startPoint y: 295, endPoint x: 172, endPoint y: 290, distance: 30.3
click at [142, 295] on div "Write Review" at bounding box center [163, 294] width 72 height 23
click at [230, 235] on icon "button" at bounding box center [233, 240] width 11 height 14
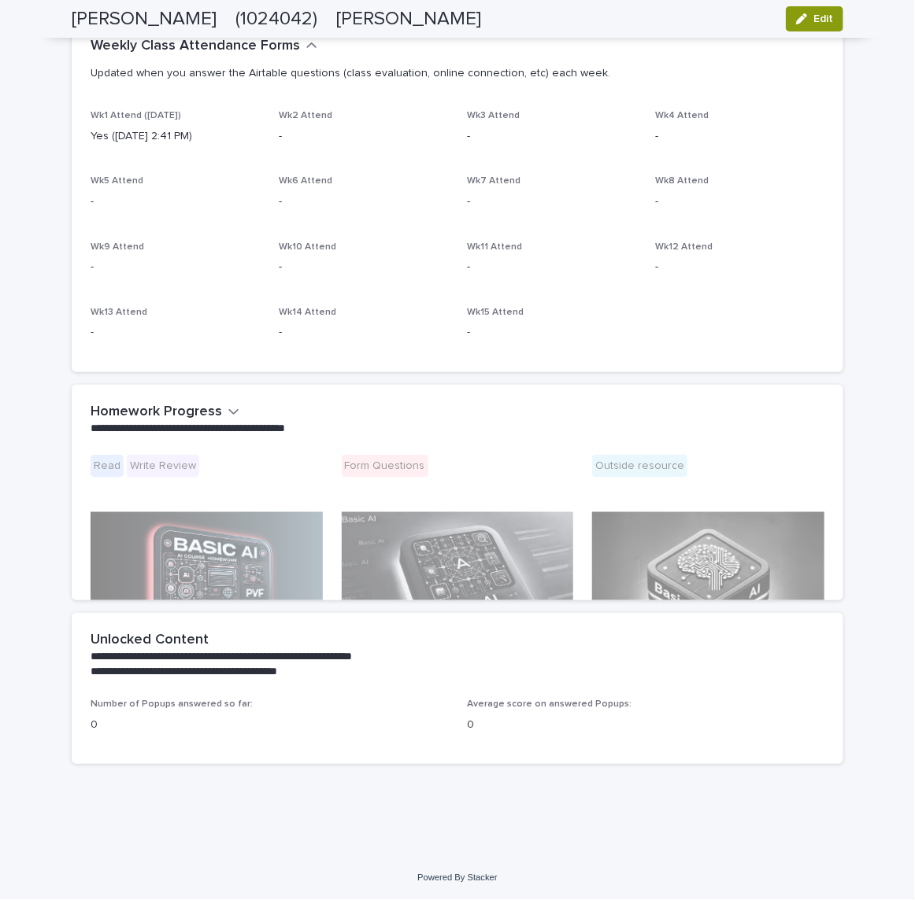
scroll to position [420, 0]
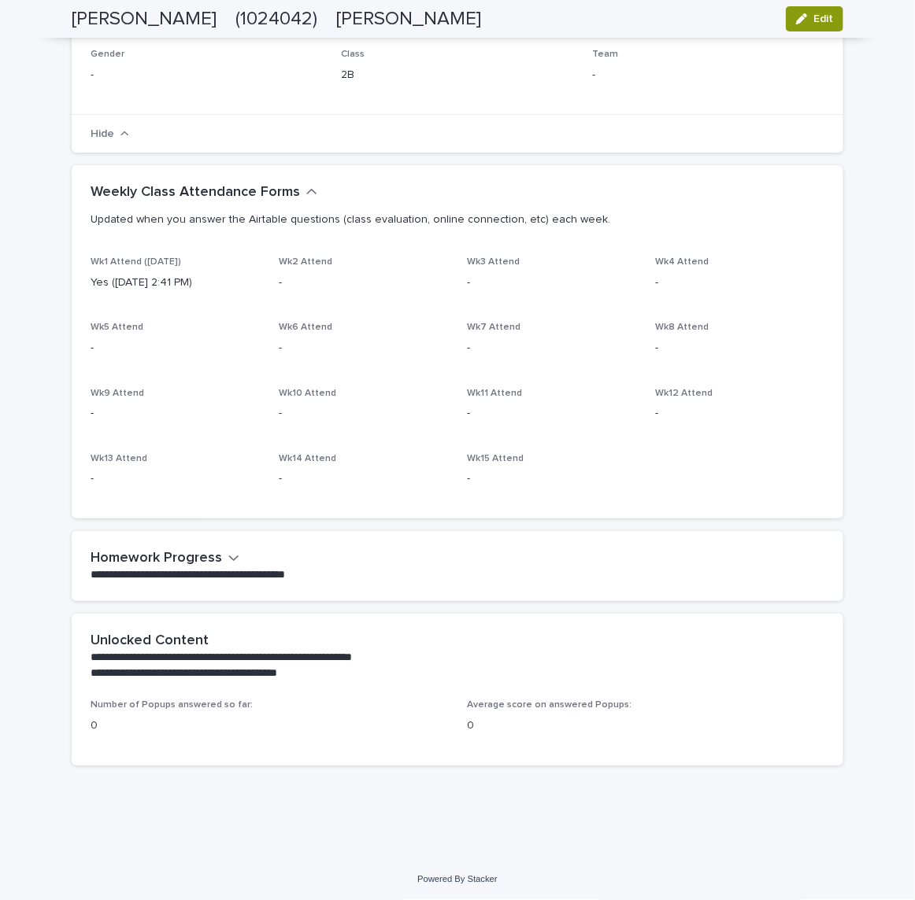
click at [228, 553] on icon "button" at bounding box center [233, 558] width 11 height 14
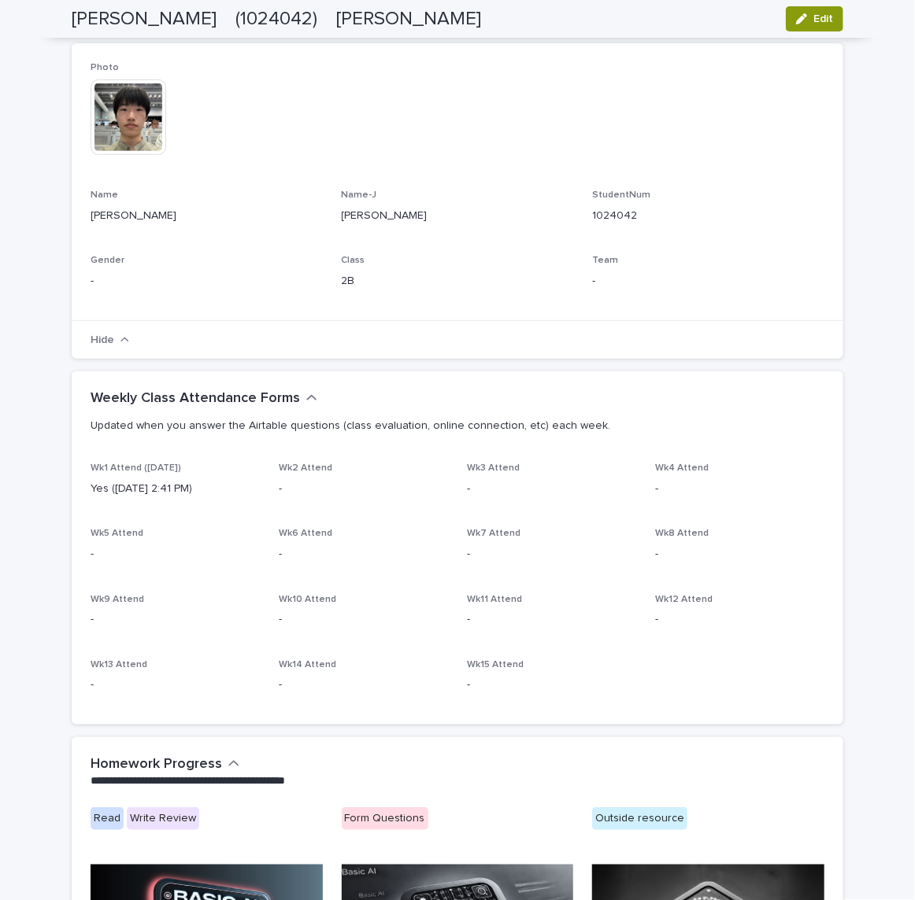
scroll to position [0, 0]
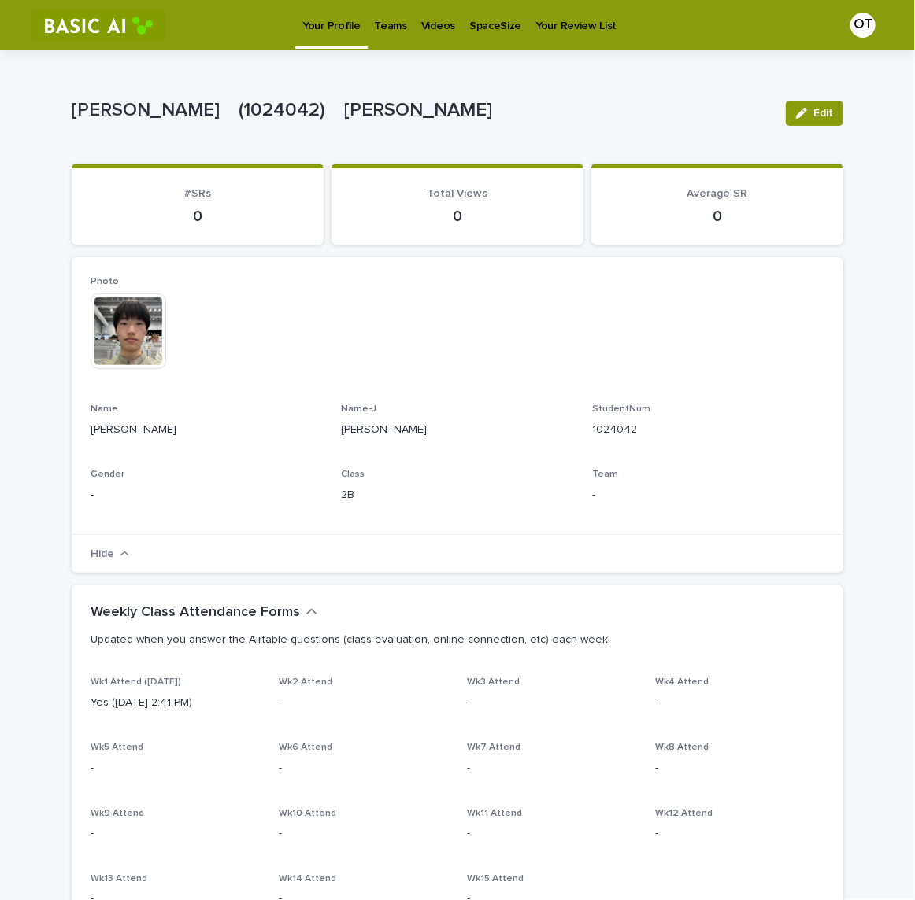
click at [711, 180] on section "Average SR 0" at bounding box center [717, 204] width 252 height 81
click at [581, 16] on p "Your Review List" at bounding box center [575, 16] width 81 height 33
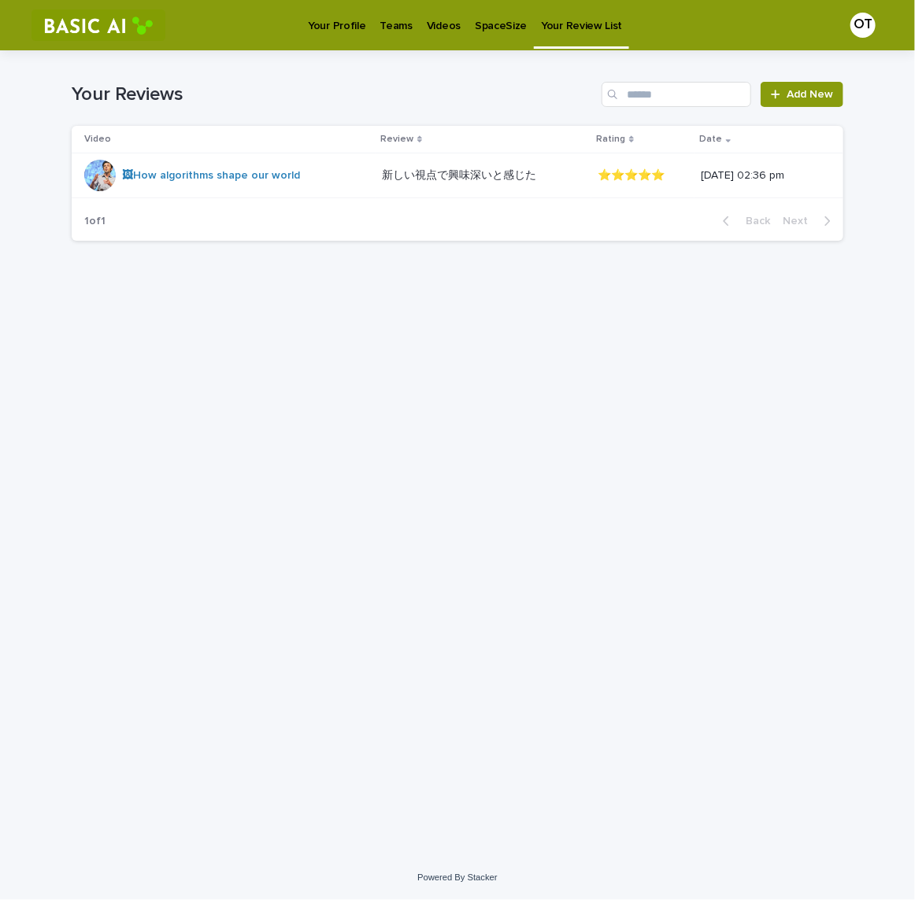
click at [499, 28] on p "SpaceSize" at bounding box center [501, 16] width 52 height 33
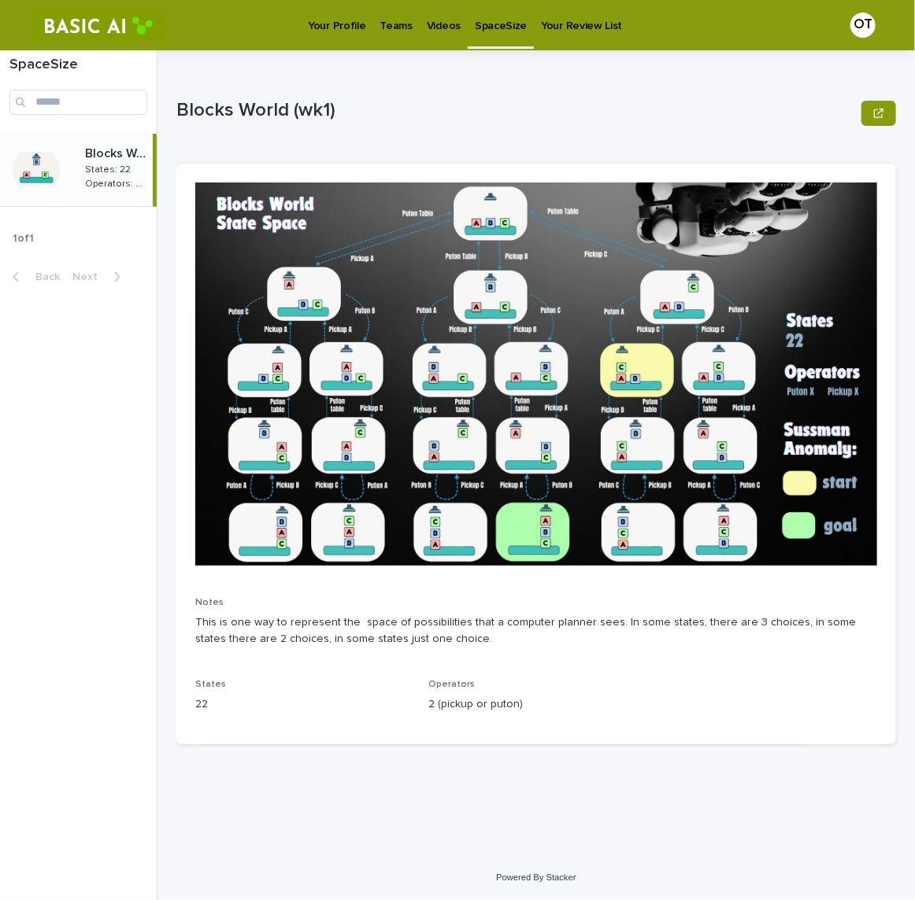
click at [443, 24] on p "Videos" at bounding box center [444, 16] width 34 height 33
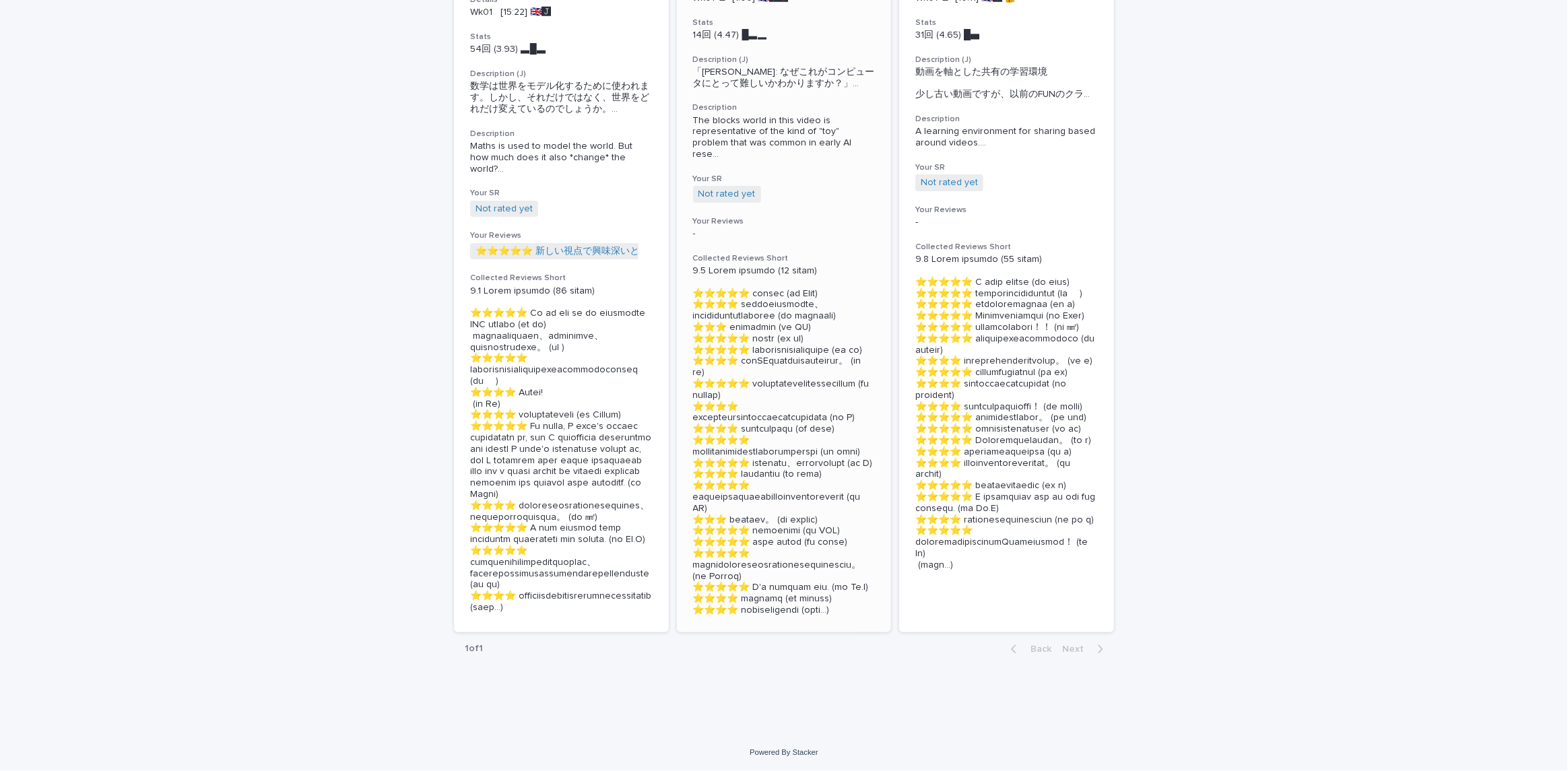
scroll to position [394, 0]
